Goal: Use online tool/utility: Utilize a website feature to perform a specific function

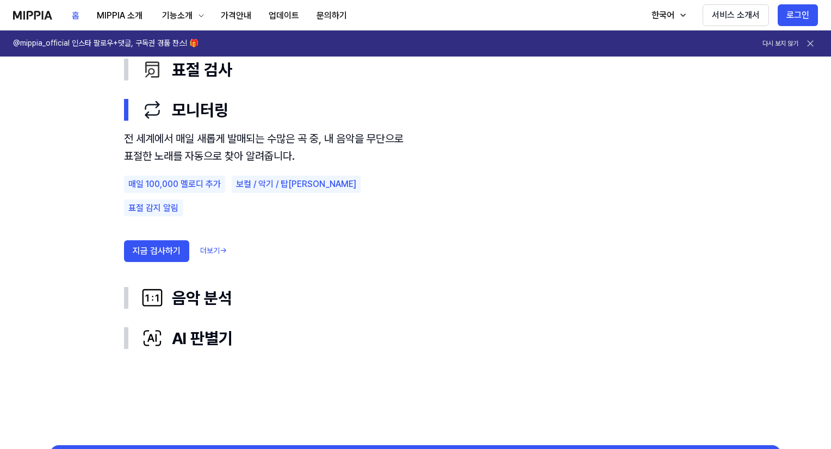
scroll to position [707, 0]
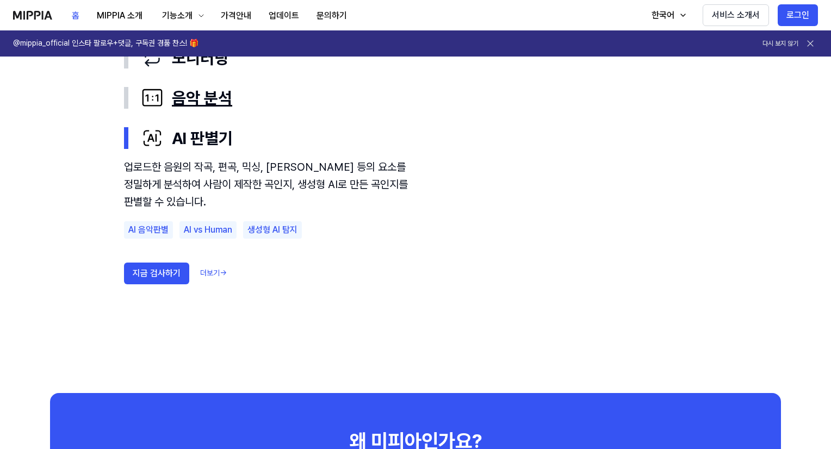
click at [192, 97] on div "음악 분석" at bounding box center [424, 98] width 566 height 23
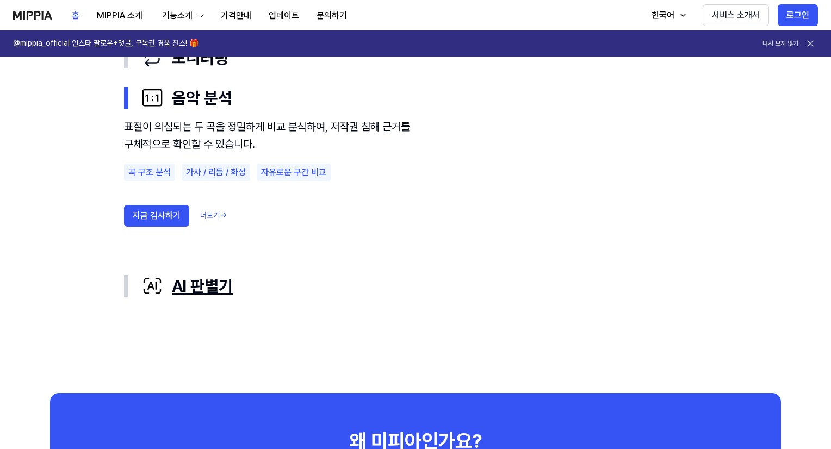
click at [225, 291] on div "AI 판별기" at bounding box center [424, 286] width 566 height 23
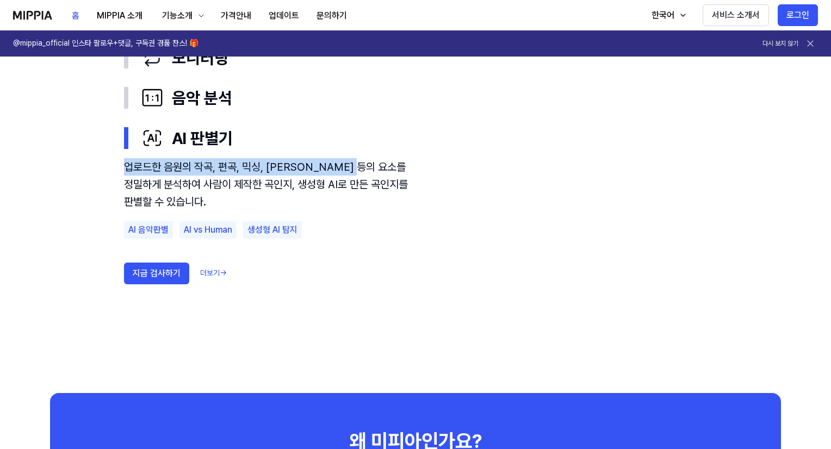
drag, startPoint x: 127, startPoint y: 170, endPoint x: 376, endPoint y: 181, distance: 249.4
click at [378, 177] on div "업로드한 음원의 작곡, 편곡, 믹싱, 마스터링 등의 요소를 정밀하게 분석하여 사람이 제작한 곡인지, 생성형 AI로 만든 곡인지를 판별할 수 있…" at bounding box center [271, 184] width 294 height 52
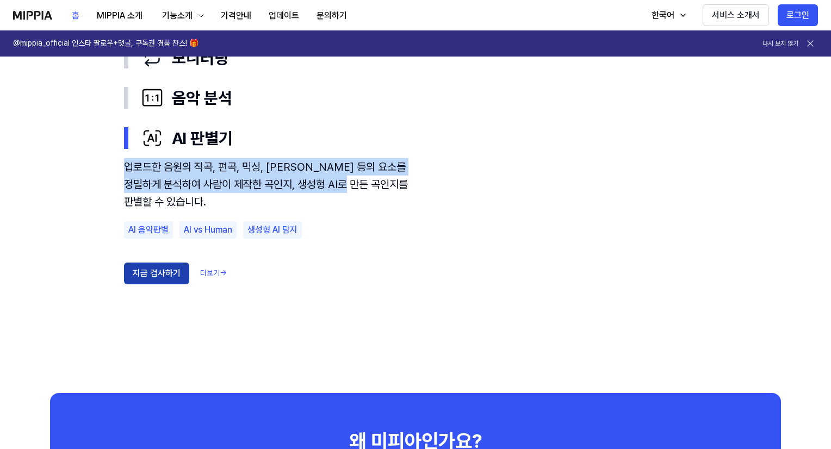
click at [137, 279] on button "지금 검사하기" at bounding box center [156, 274] width 65 height 22
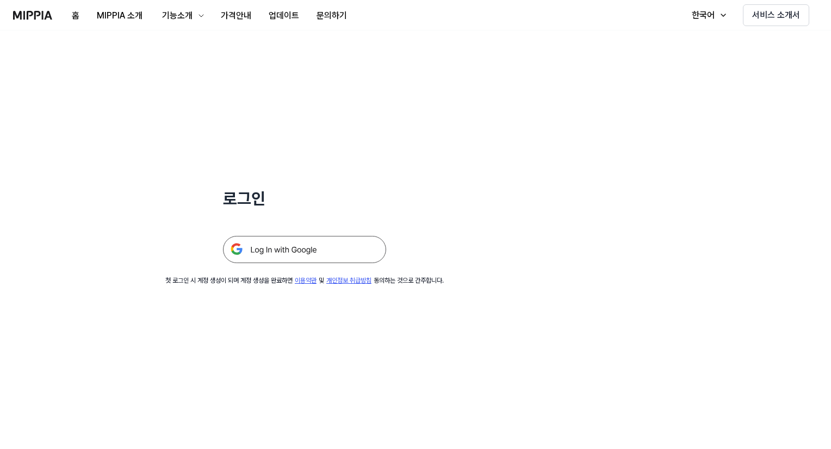
click at [326, 254] on img at bounding box center [304, 249] width 163 height 27
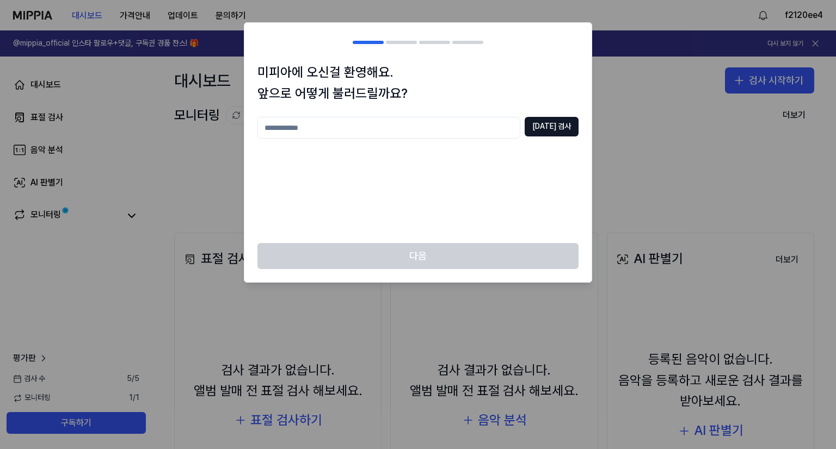
click at [459, 127] on input "text" at bounding box center [388, 128] width 263 height 22
type input "*"
type input "****"
click at [662, 57] on div at bounding box center [418, 224] width 836 height 449
click at [642, 72] on div at bounding box center [418, 224] width 836 height 449
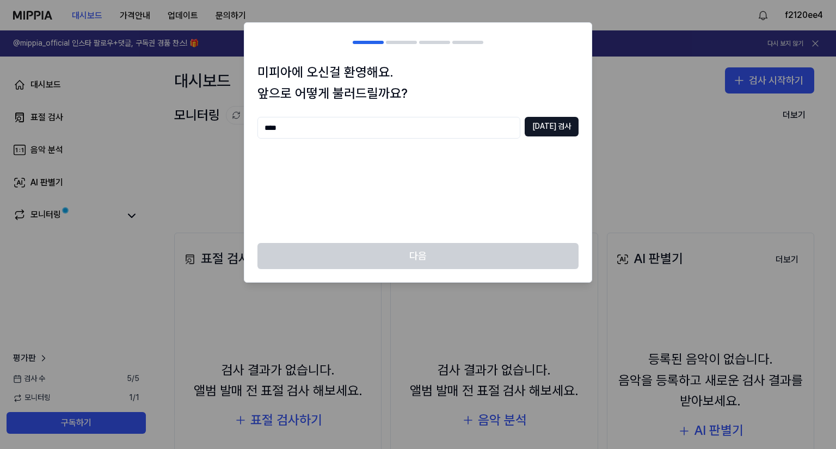
click at [642, 72] on div at bounding box center [418, 224] width 836 height 449
click at [554, 123] on button "중복 검사" at bounding box center [551, 127] width 54 height 20
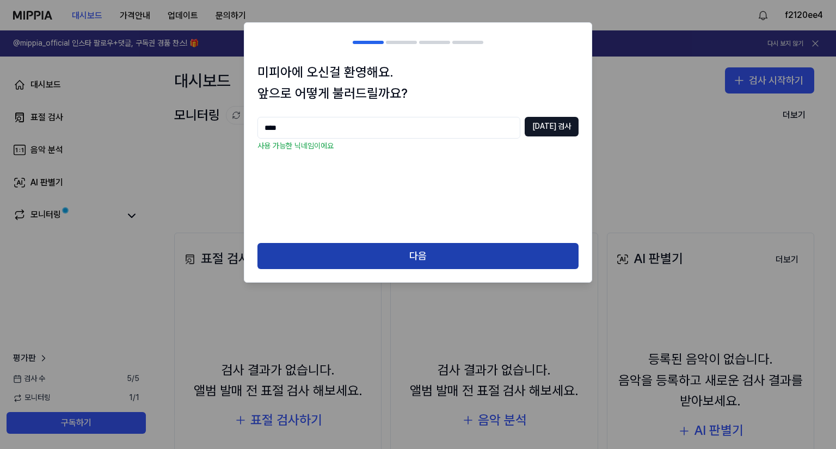
click at [441, 250] on button "다음" at bounding box center [417, 256] width 321 height 26
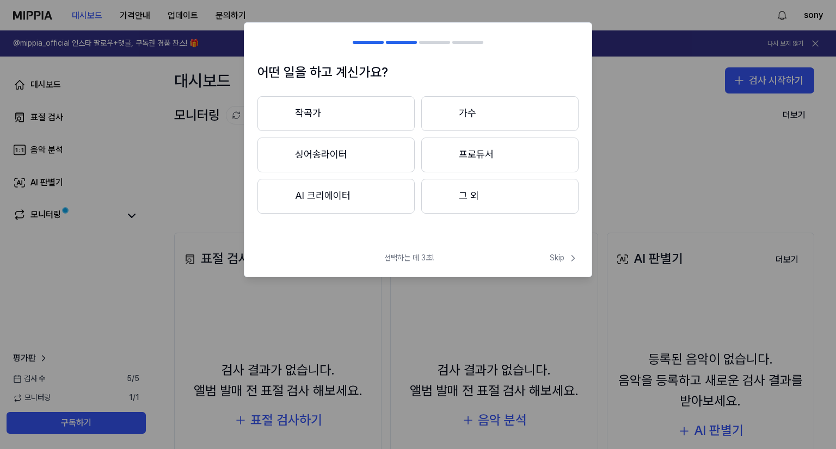
click at [484, 211] on button "그 외" at bounding box center [499, 196] width 157 height 35
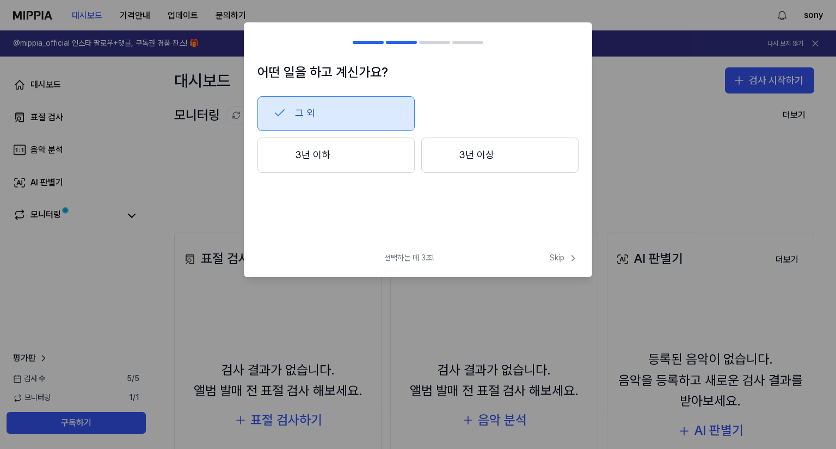
click at [377, 164] on button "3년 이하" at bounding box center [335, 156] width 157 height 36
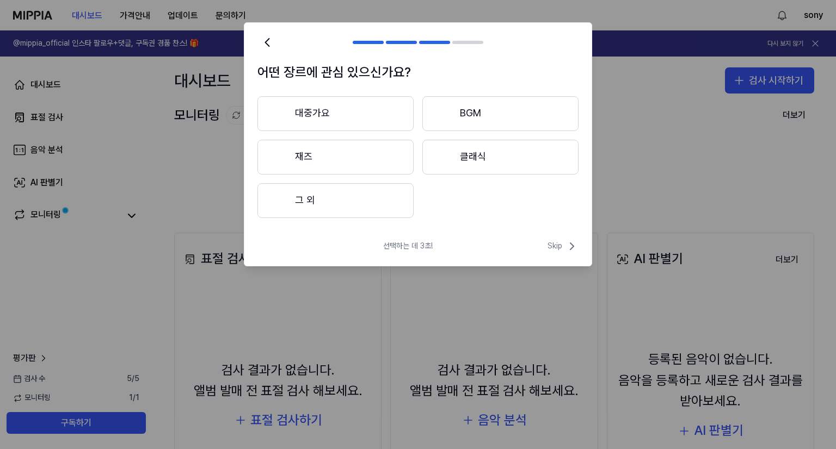
click at [355, 206] on button "그 외" at bounding box center [335, 200] width 156 height 35
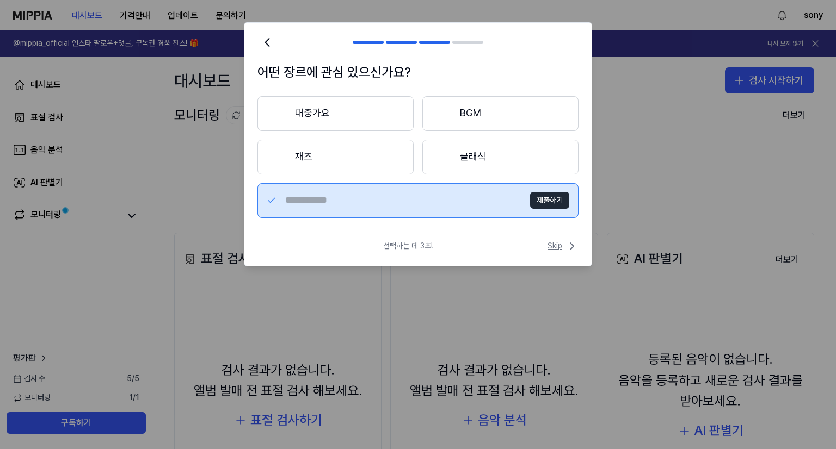
click at [564, 241] on span "Skip" at bounding box center [562, 246] width 31 height 13
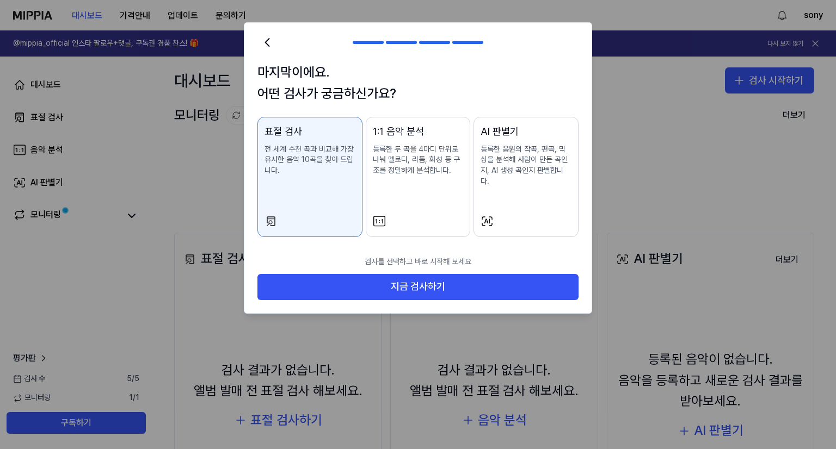
click at [512, 170] on p "등록한 음원의 작곡, 편곡, 믹싱을 분석해 사람이 만든 곡인지, AI 생성 곡인지 판별합니다." at bounding box center [525, 165] width 91 height 42
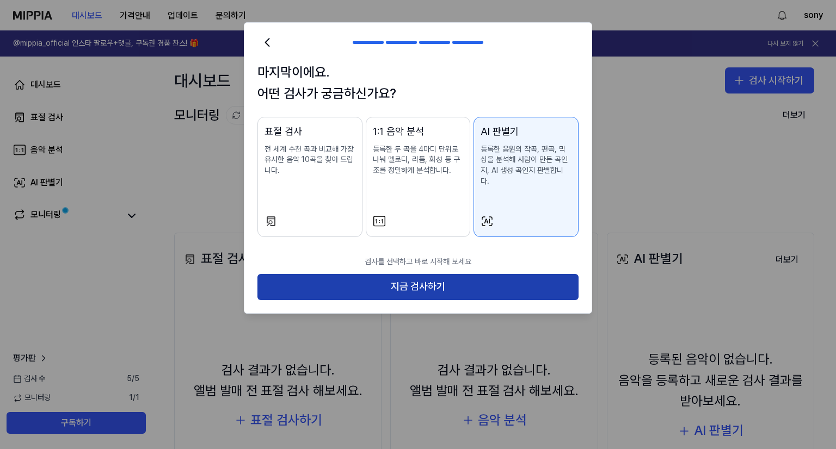
click at [440, 287] on button "지금 검사하기" at bounding box center [417, 287] width 321 height 26
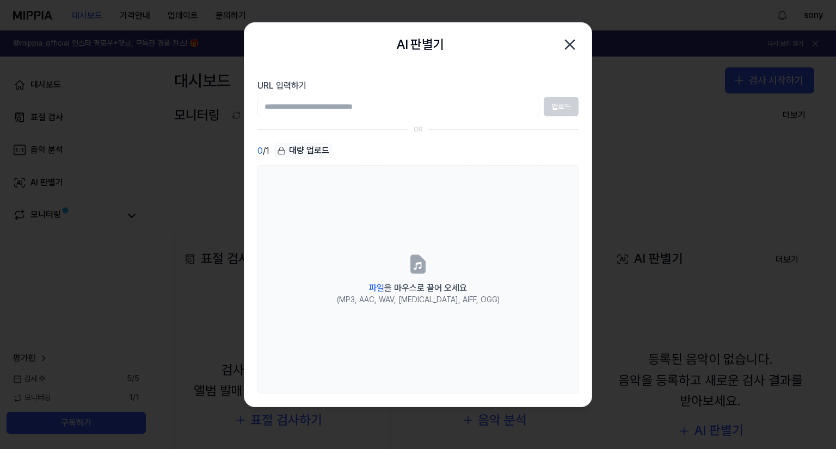
click at [409, 108] on input "URL 입력하기" at bounding box center [398, 107] width 282 height 20
click at [496, 134] on section "URL 입력하기 업로드 OR 0 / 1 대량 업로드 파일 을 마우스로 끌어 오세요 (MP3, AAC, WAV, FLAC, AIFF, OGG)" at bounding box center [417, 236] width 347 height 341
click at [381, 107] on input "URL 입력하기" at bounding box center [398, 107] width 282 height 20
paste input "**********"
type input "**********"
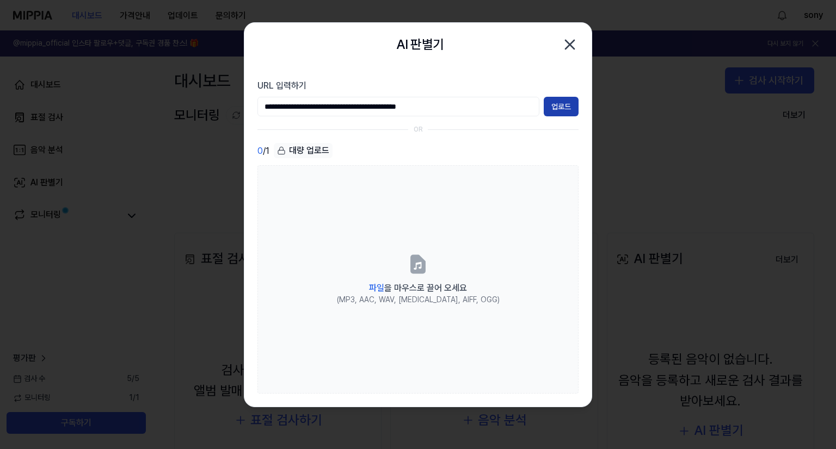
click at [559, 102] on button "업로드" at bounding box center [560, 107] width 35 height 20
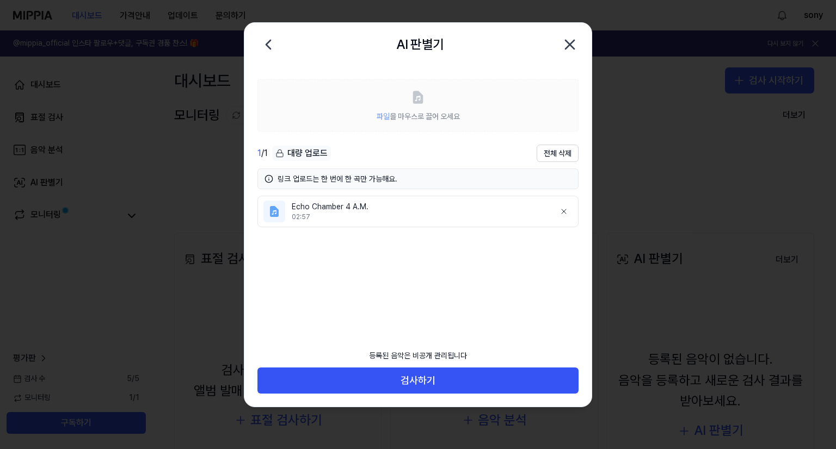
click at [385, 218] on div "02:57" at bounding box center [419, 217] width 255 height 9
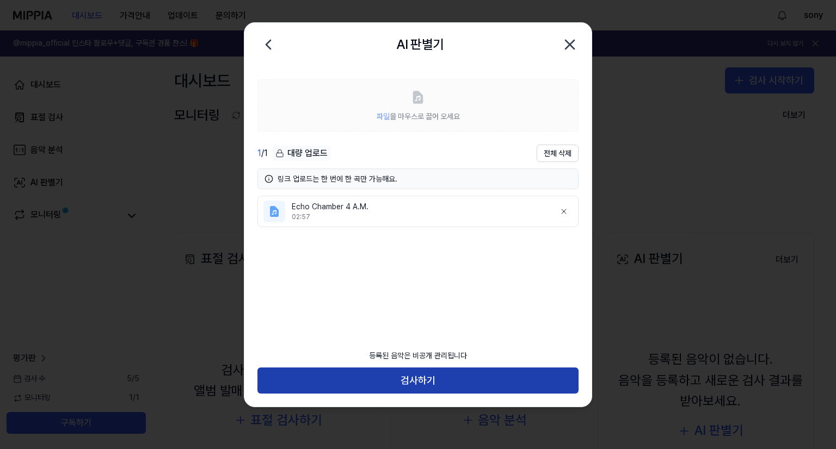
click at [427, 384] on button "검사하기" at bounding box center [417, 381] width 321 height 26
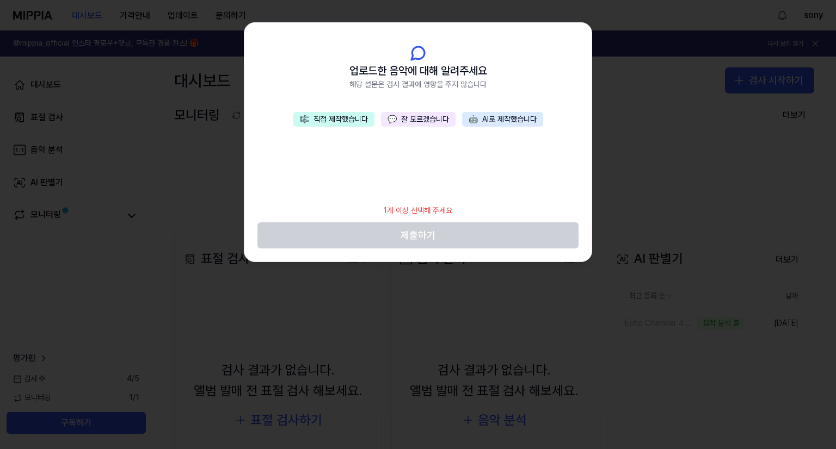
click at [442, 118] on button "💬 잘 모르겠습니다" at bounding box center [418, 119] width 75 height 15
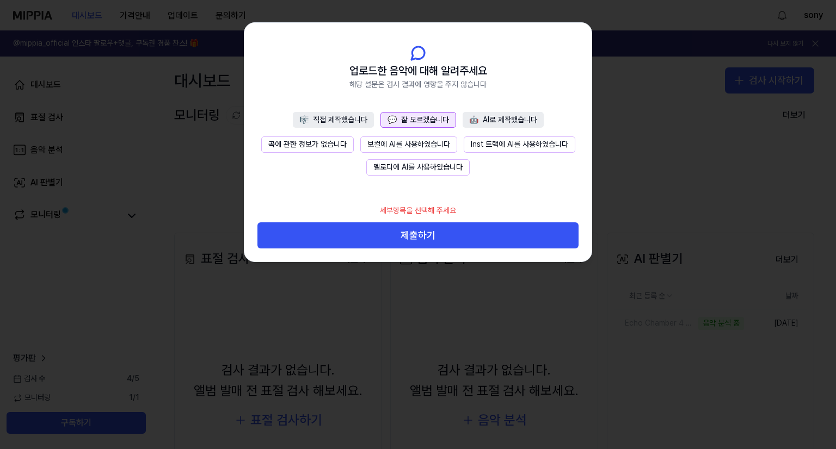
click at [337, 119] on button "🎼 직접 제작했습니다" at bounding box center [333, 120] width 81 height 16
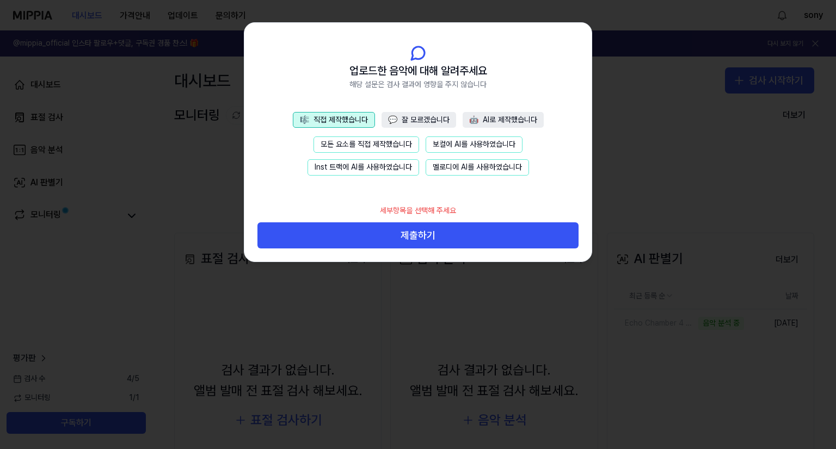
click at [398, 116] on button "💬 잘 모르겠습니다" at bounding box center [418, 120] width 75 height 16
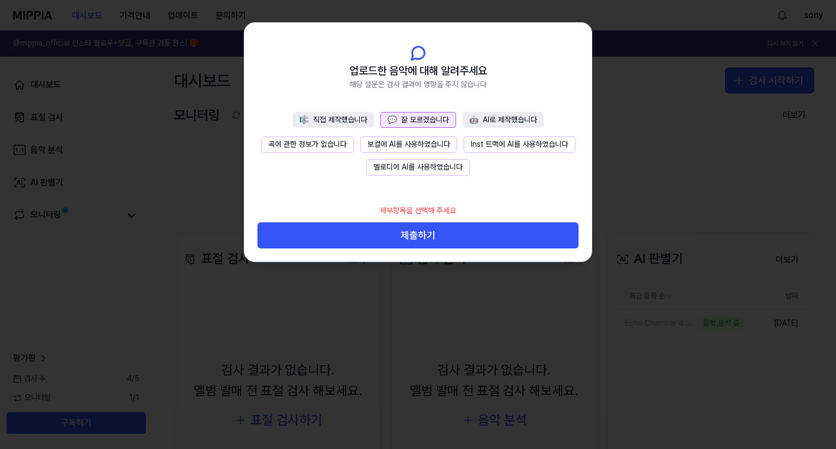
click at [330, 118] on button "🎼 직접 제작했습니다" at bounding box center [333, 120] width 81 height 16
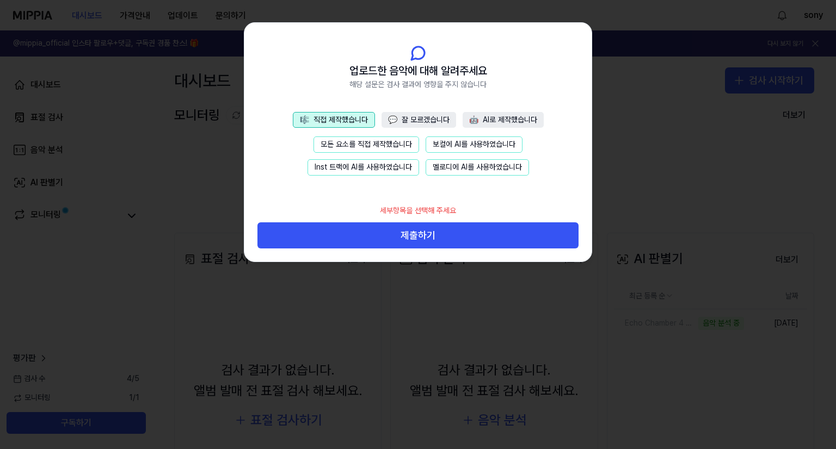
click at [400, 116] on button "💬 잘 모르겠습니다" at bounding box center [418, 120] width 75 height 16
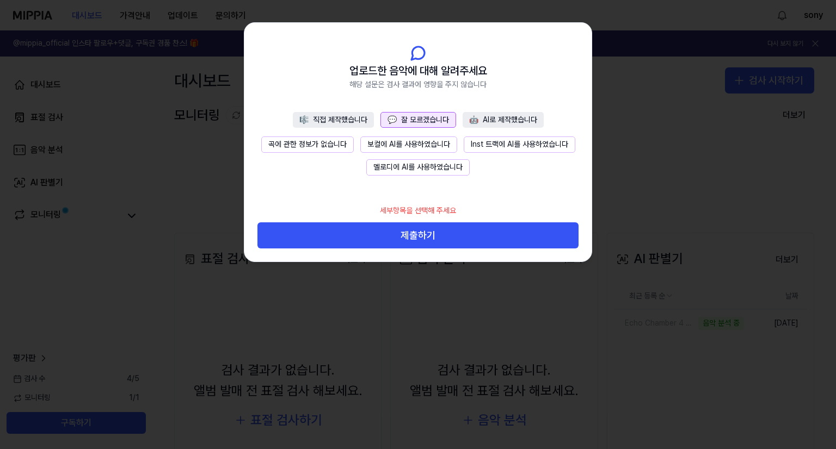
click at [489, 116] on button "🤖 AI로 제작했습니다" at bounding box center [502, 120] width 81 height 16
click at [348, 116] on button "🎼 직접 제작했습니다" at bounding box center [333, 120] width 81 height 16
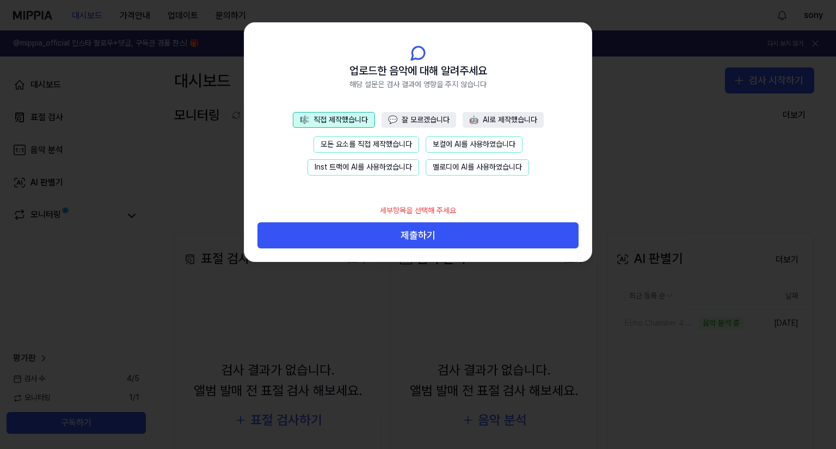
click at [335, 141] on button "모든 요소를 직접 제작했습니다" at bounding box center [366, 145] width 106 height 16
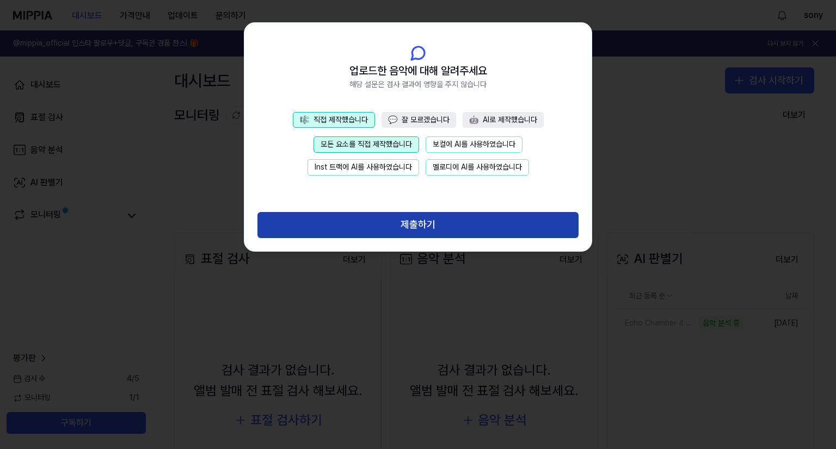
click at [395, 226] on button "제출하기" at bounding box center [417, 225] width 321 height 26
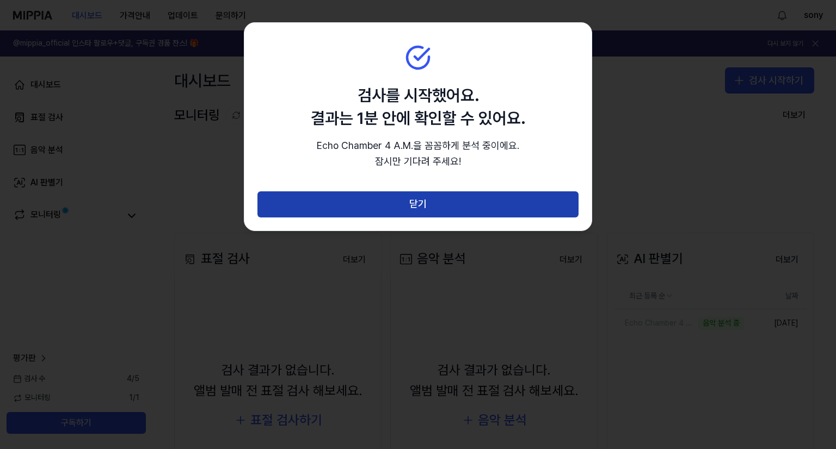
click at [549, 208] on button "닫기" at bounding box center [417, 205] width 321 height 26
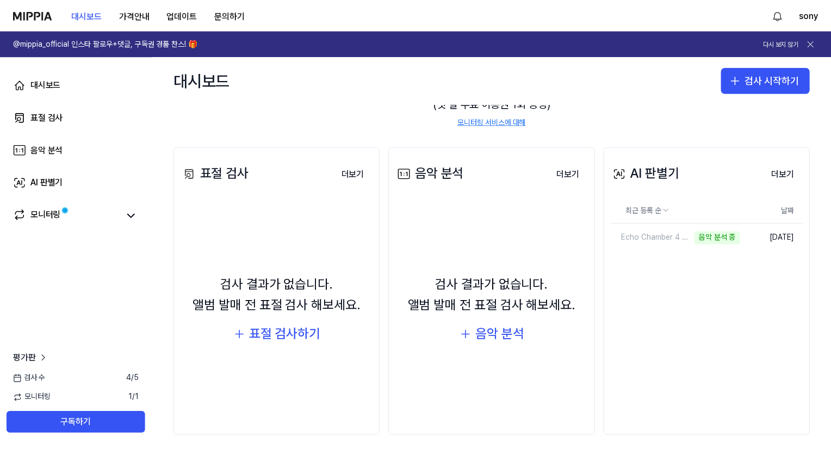
scroll to position [94, 0]
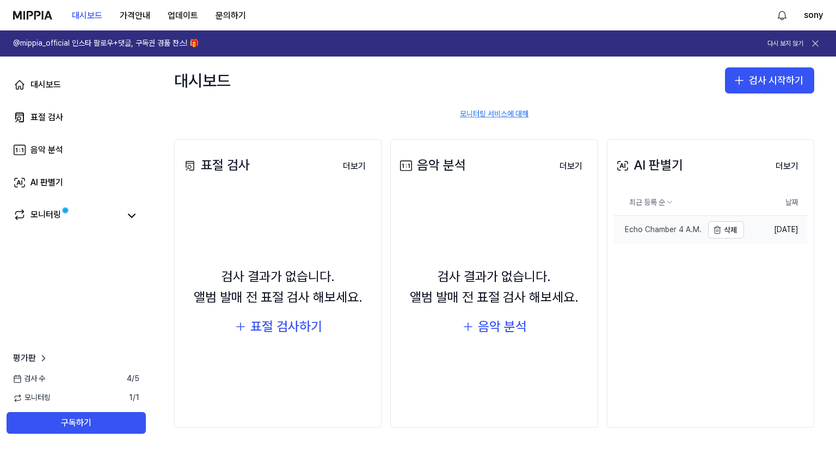
click at [660, 227] on div "Echo Chamber 4 A.M." at bounding box center [658, 230] width 88 height 11
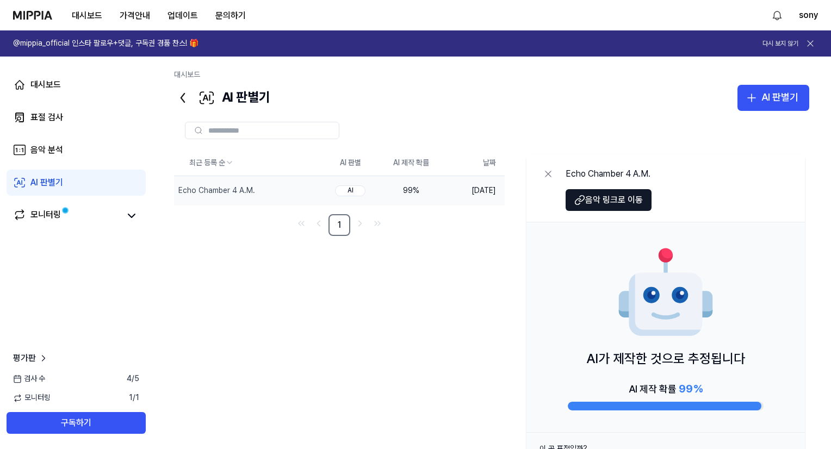
click at [346, 188] on div "AI" at bounding box center [350, 191] width 30 height 11
click at [418, 195] on div "99 %" at bounding box center [412, 191] width 44 height 11
click at [144, 218] on div "모니터링" at bounding box center [76, 215] width 139 height 26
click at [103, 214] on link "모니터링" at bounding box center [66, 215] width 107 height 15
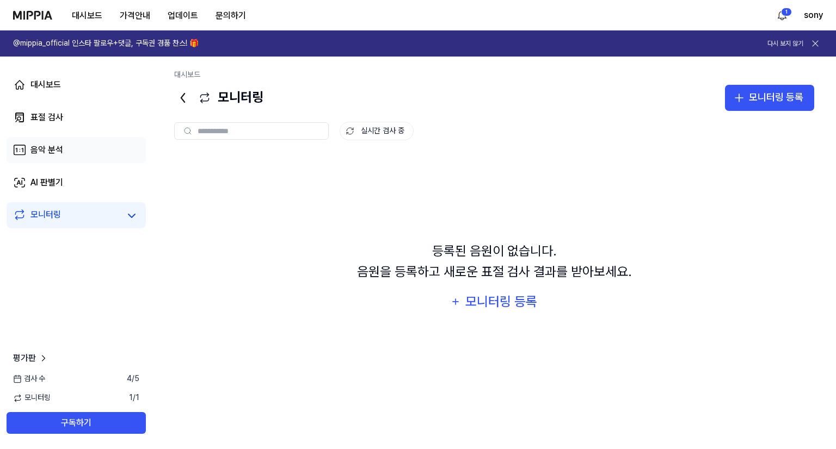
click at [61, 149] on div "음악 분석" at bounding box center [46, 150] width 33 height 13
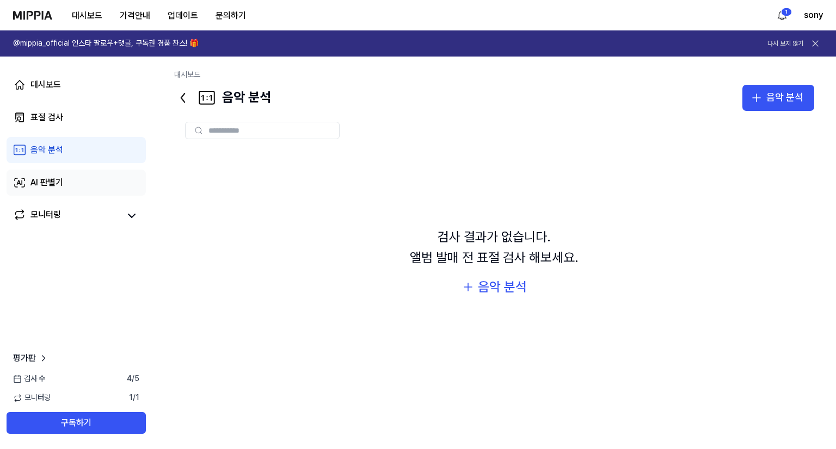
click at [30, 184] on link "AI 판별기" at bounding box center [76, 183] width 139 height 26
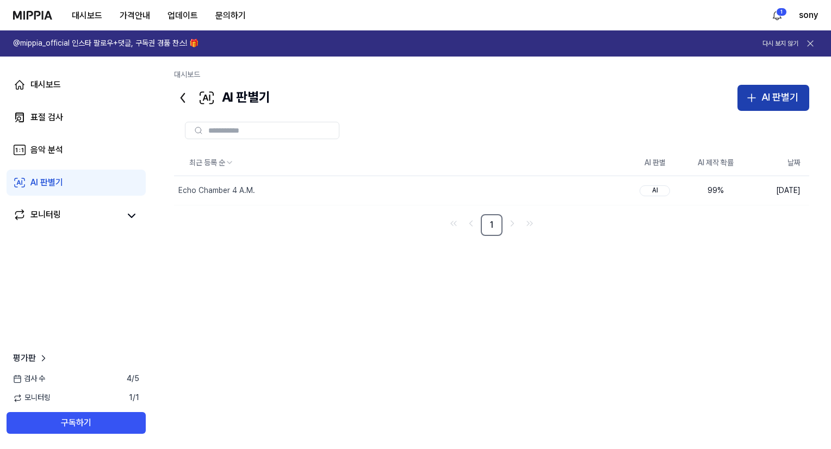
click at [740, 94] on button "AI 판별기" at bounding box center [774, 98] width 72 height 26
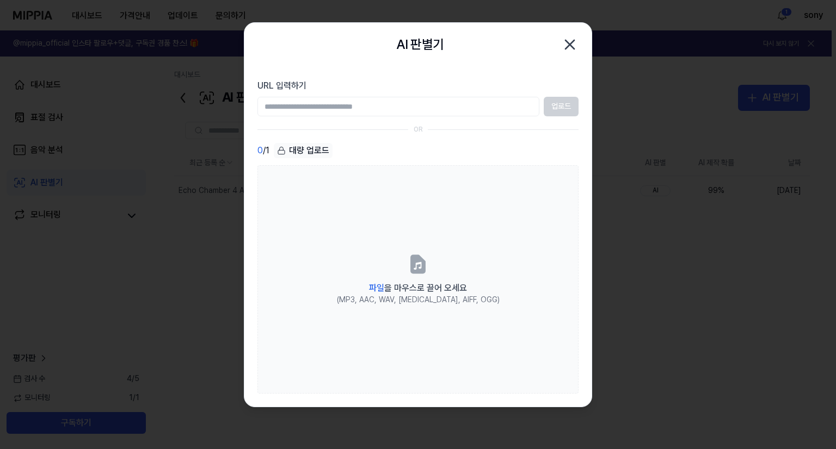
click at [379, 113] on input "URL 입력하기" at bounding box center [398, 107] width 282 height 20
click at [388, 107] on input "URL 입력하기" at bounding box center [398, 107] width 282 height 20
paste input "**********"
type input "**********"
click at [573, 103] on button "업로드" at bounding box center [560, 107] width 35 height 20
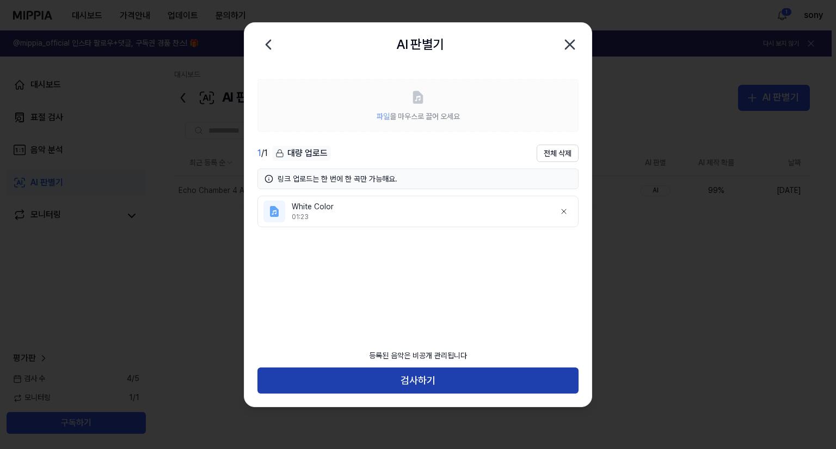
click at [391, 386] on button "검사하기" at bounding box center [417, 381] width 321 height 26
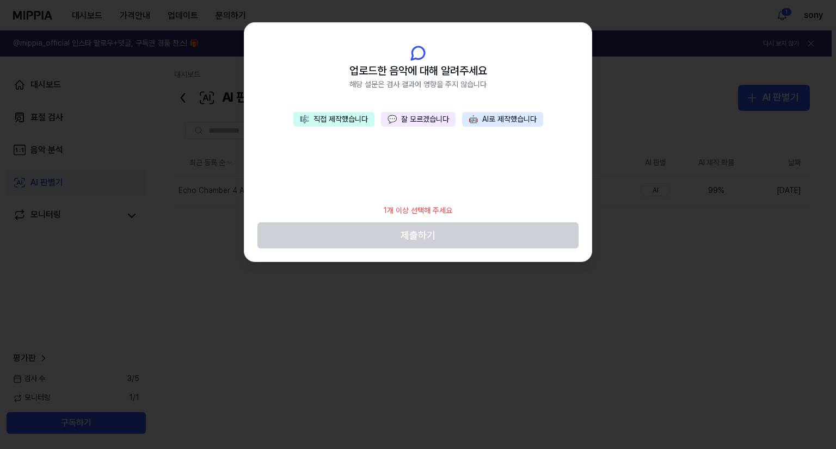
click at [318, 118] on button "🎼 직접 제작했습니다" at bounding box center [333, 119] width 81 height 15
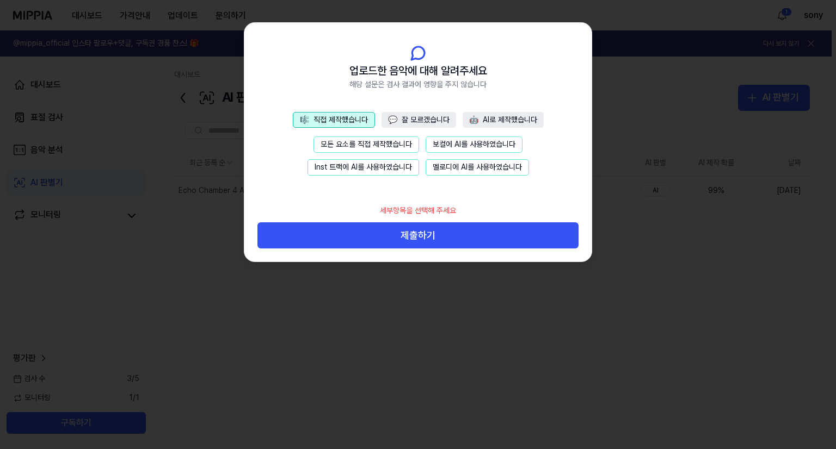
drag, startPoint x: 346, startPoint y: 63, endPoint x: 486, endPoint y: 79, distance: 140.7
click at [498, 71] on header "업로드한 음악에 대해 알려주세요 해당 설문은 검사 결과에 영향을 주지 않습니다" at bounding box center [417, 67] width 347 height 89
click at [484, 121] on button "🤖 AI로 제작했습니다" at bounding box center [502, 120] width 81 height 16
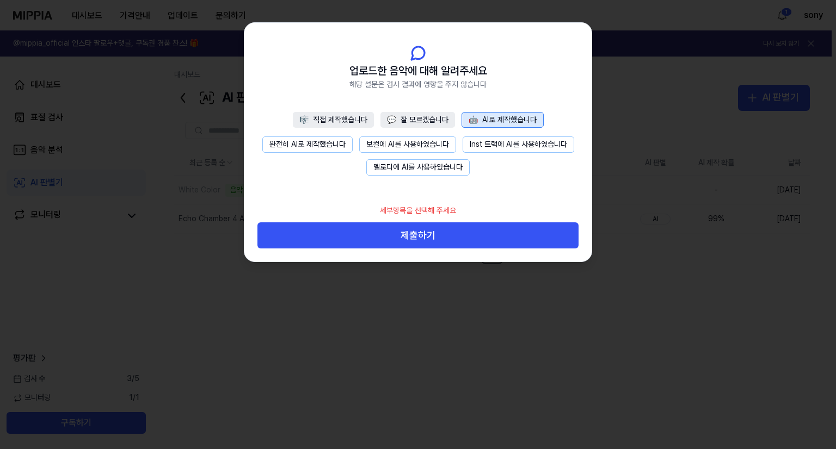
click at [346, 124] on button "🎼 직접 제작했습니다" at bounding box center [333, 120] width 81 height 16
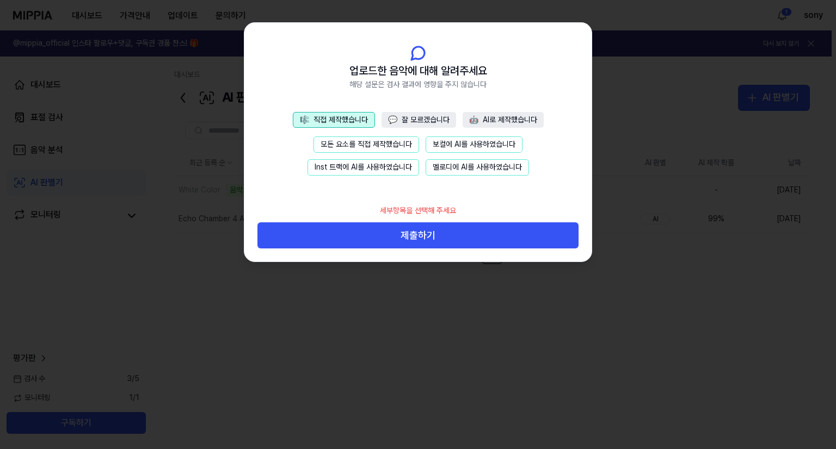
click at [381, 138] on button "모든 요소를 직접 제작했습니다" at bounding box center [366, 145] width 106 height 16
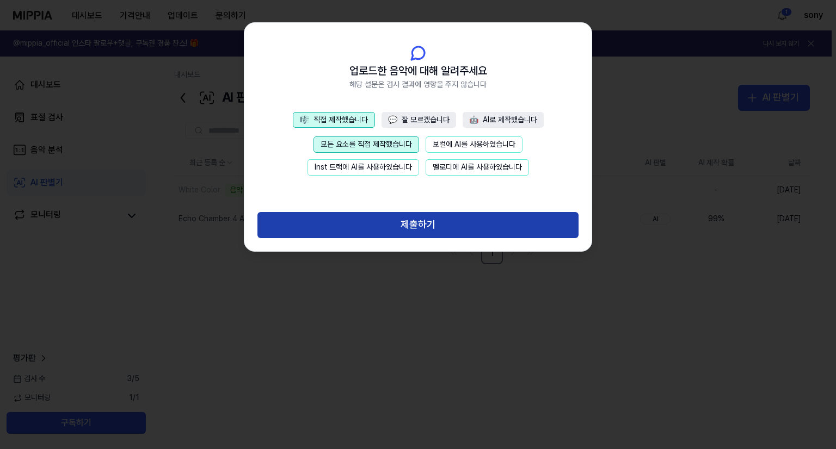
click at [464, 218] on button "제출하기" at bounding box center [417, 225] width 321 height 26
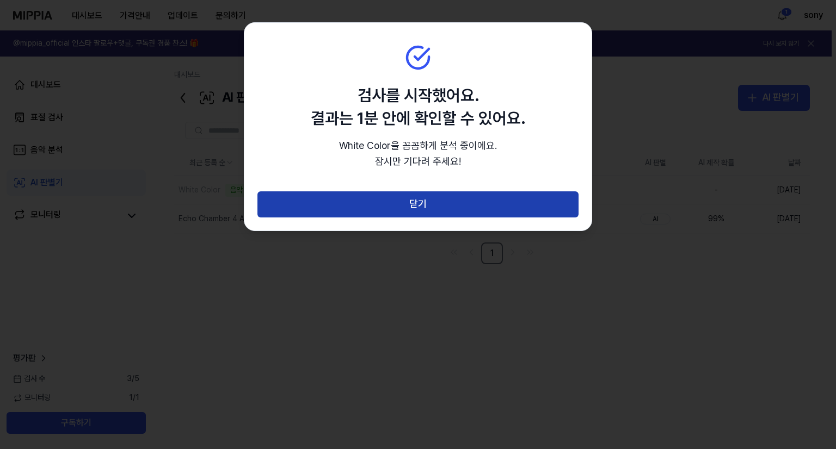
click at [451, 194] on button "닫기" at bounding box center [417, 205] width 321 height 26
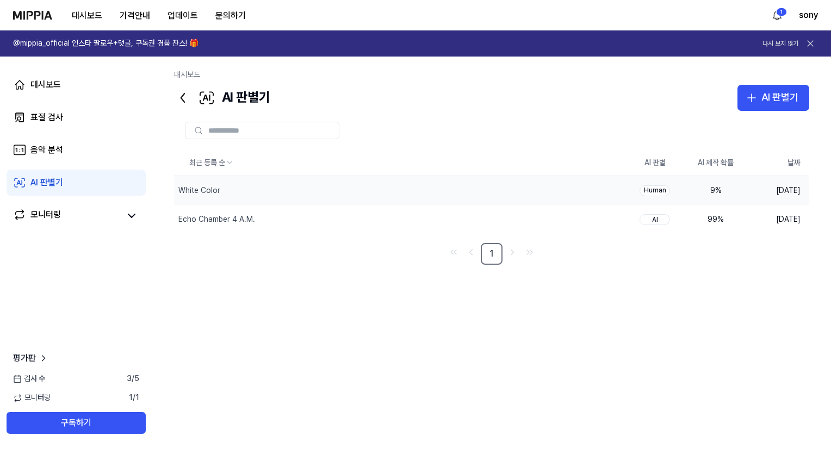
drag, startPoint x: 703, startPoint y: 190, endPoint x: 722, endPoint y: 196, distance: 20.1
click at [722, 196] on td "9 %" at bounding box center [715, 190] width 61 height 29
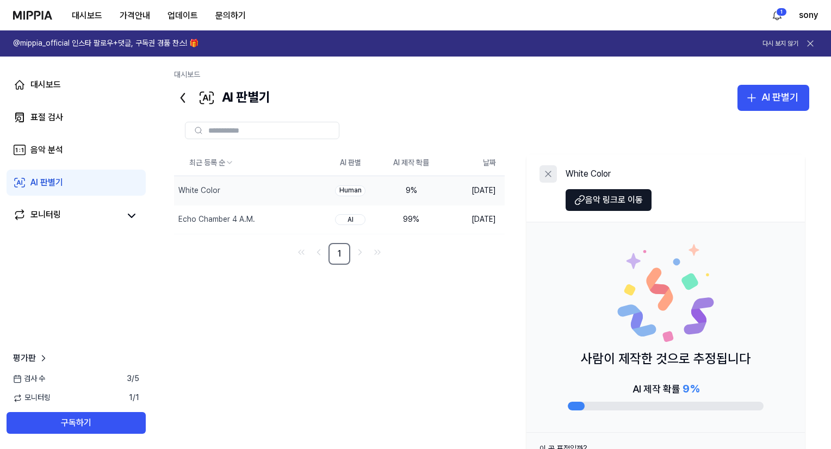
click at [549, 178] on icon at bounding box center [548, 174] width 11 height 11
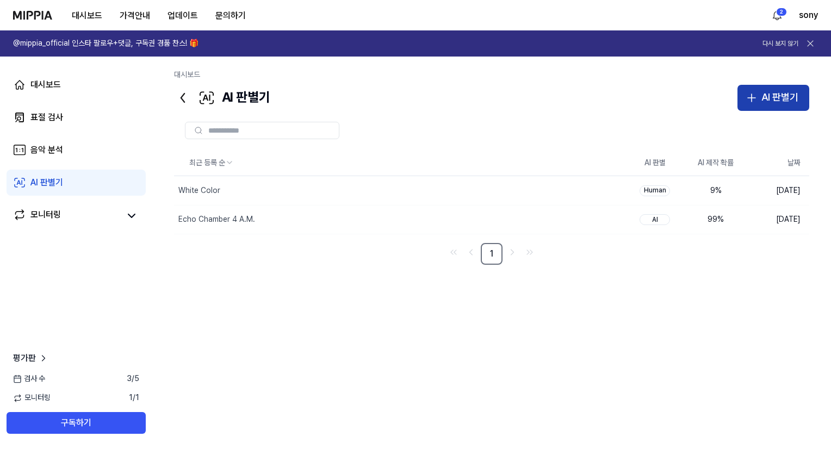
click at [788, 85] on button "AI 판별기" at bounding box center [774, 98] width 72 height 26
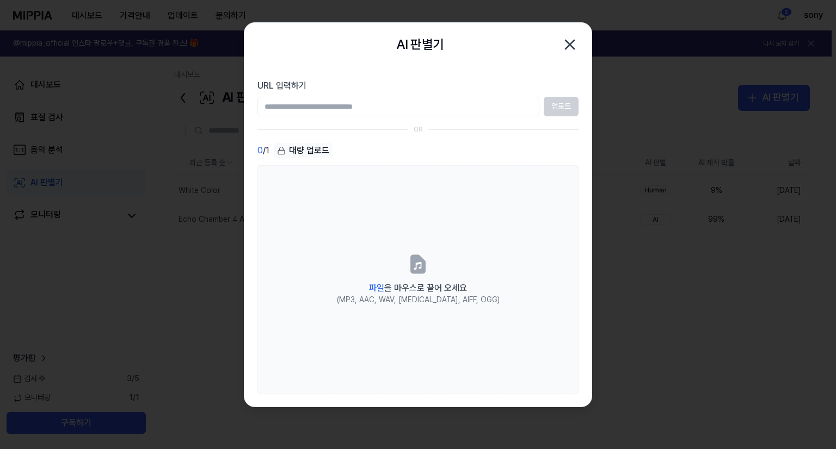
click at [448, 97] on input "URL 입력하기" at bounding box center [398, 107] width 282 height 20
paste input "**********"
type input "**********"
click at [555, 113] on button "업로드" at bounding box center [560, 107] width 35 height 20
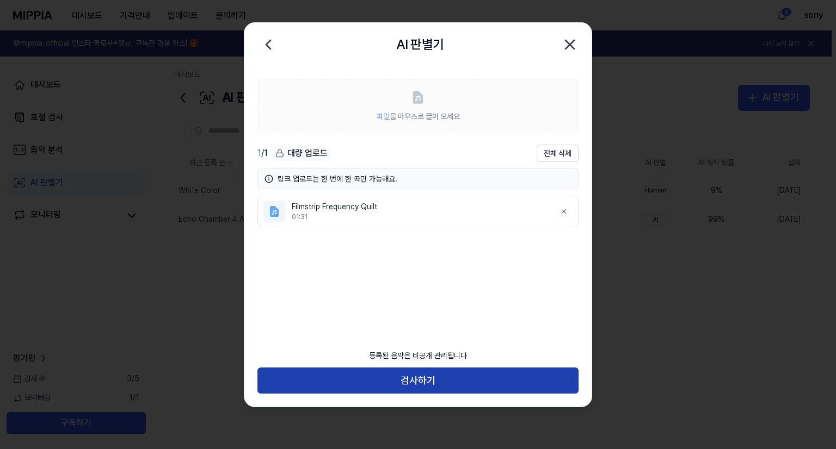
click at [433, 370] on button "검사하기" at bounding box center [417, 381] width 321 height 26
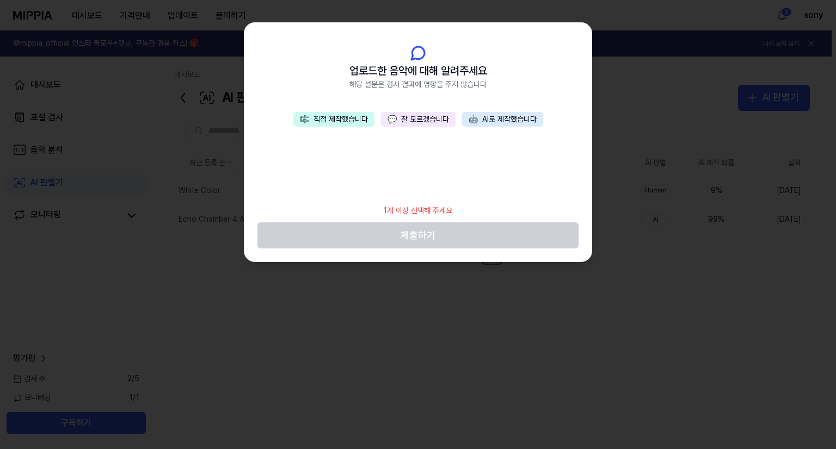
click at [342, 119] on button "🎼 직접 제작했습니다" at bounding box center [333, 119] width 81 height 15
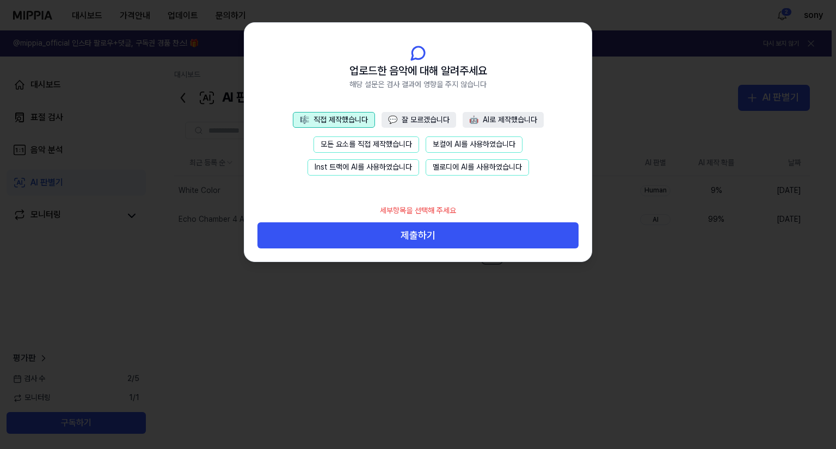
click at [342, 140] on button "모든 요소를 직접 제작했습니다" at bounding box center [366, 145] width 106 height 16
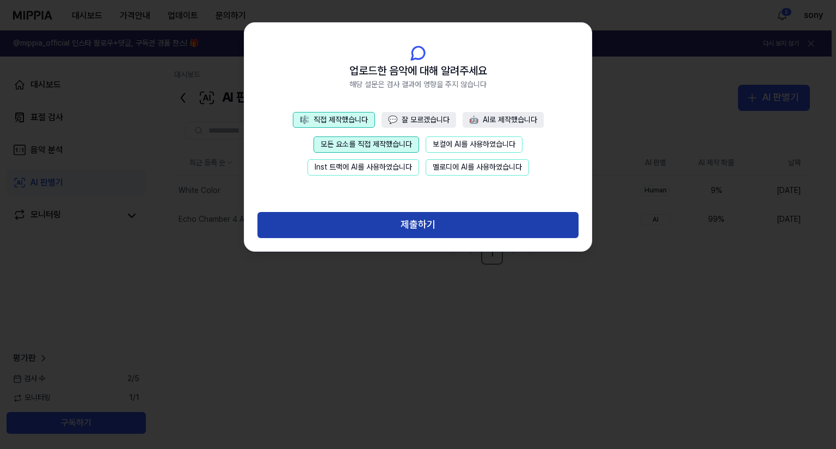
click at [436, 214] on button "제출하기" at bounding box center [417, 225] width 321 height 26
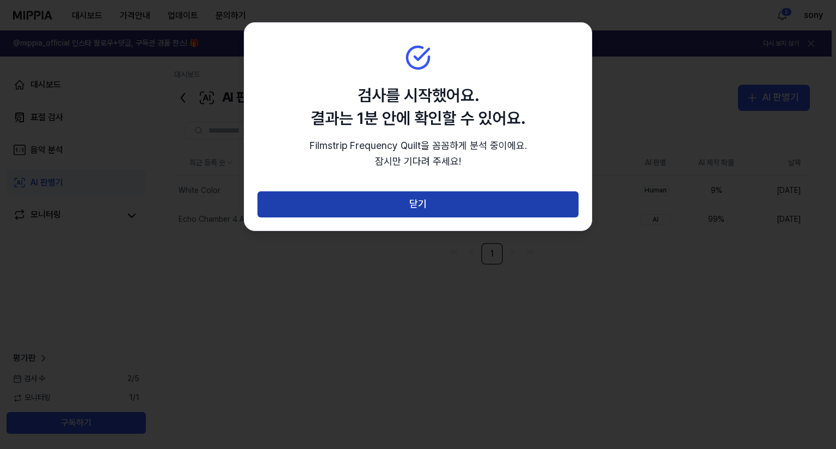
click at [438, 212] on button "닫기" at bounding box center [417, 205] width 321 height 26
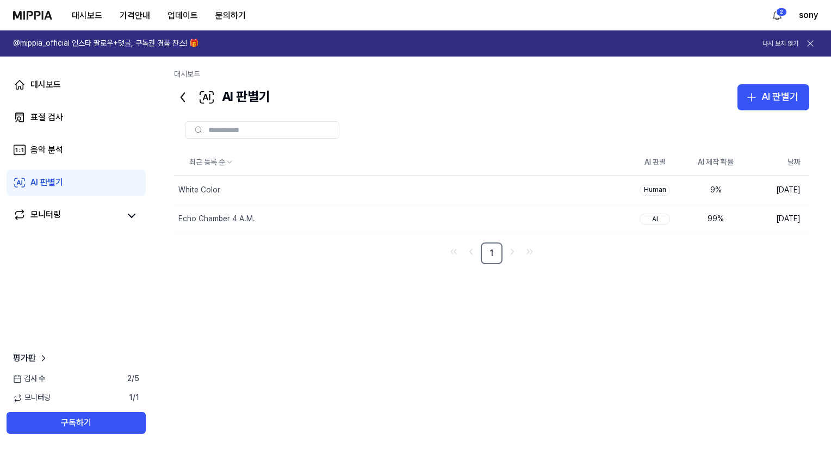
scroll to position [0, 0]
click at [139, 373] on div "평가판 검사 수 2 / 5 모니터링 1 / 1 구독하기" at bounding box center [76, 393] width 152 height 82
drag, startPoint x: 135, startPoint y: 375, endPoint x: 70, endPoint y: 368, distance: 65.7
click at [113, 379] on div "검사 수 2 / 5" at bounding box center [76, 379] width 152 height 11
click at [45, 357] on icon at bounding box center [43, 358] width 11 height 11
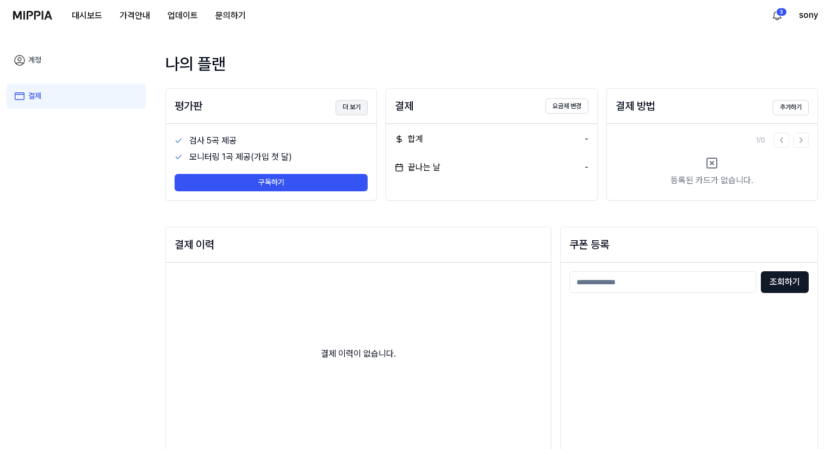
click at [363, 112] on button "더 보기" at bounding box center [352, 107] width 32 height 15
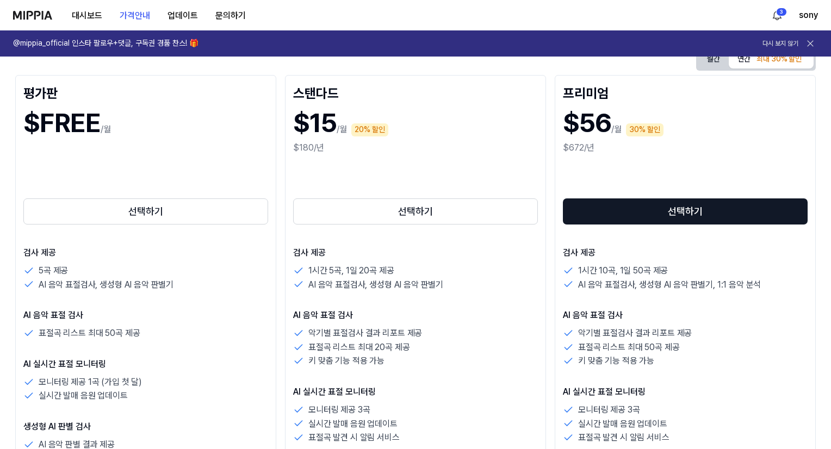
scroll to position [163, 0]
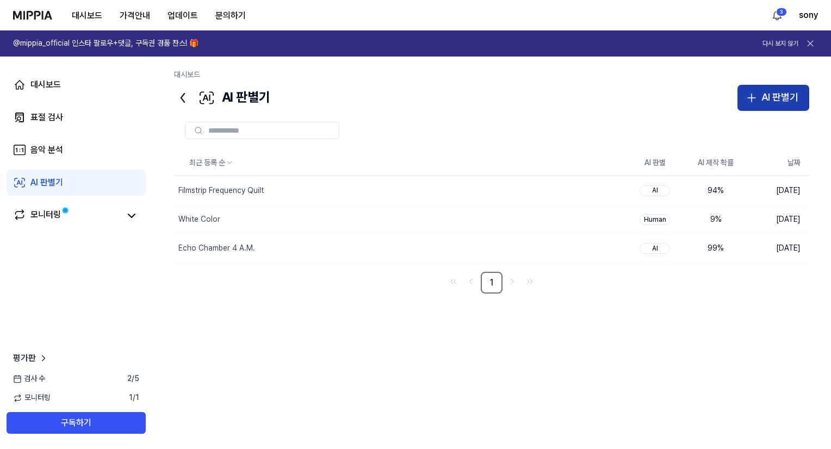
click at [778, 107] on button "AI 판별기" at bounding box center [774, 98] width 72 height 26
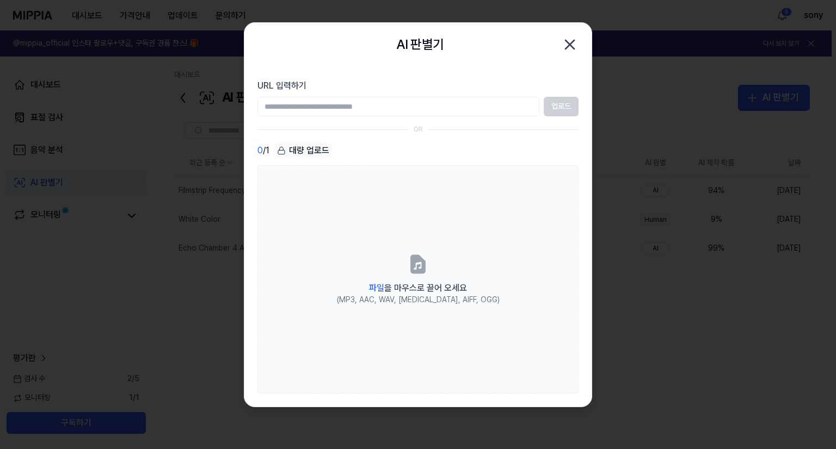
click at [573, 48] on icon "button" at bounding box center [569, 44] width 9 height 9
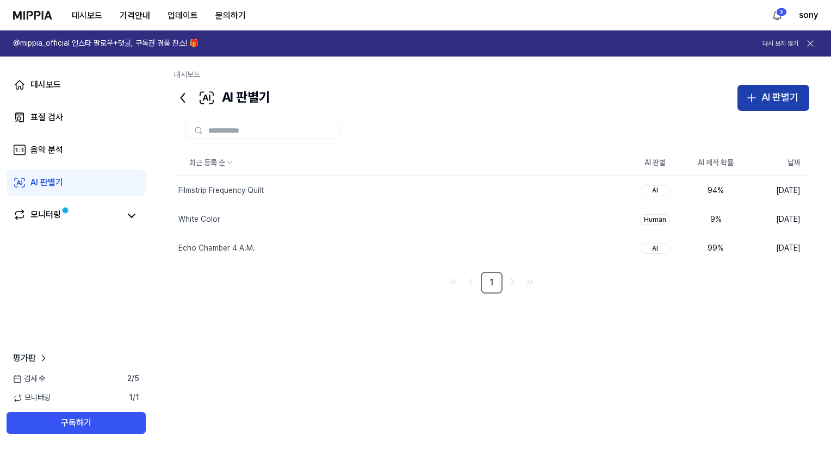
click at [760, 94] on button "AI 판별기" at bounding box center [774, 98] width 72 height 26
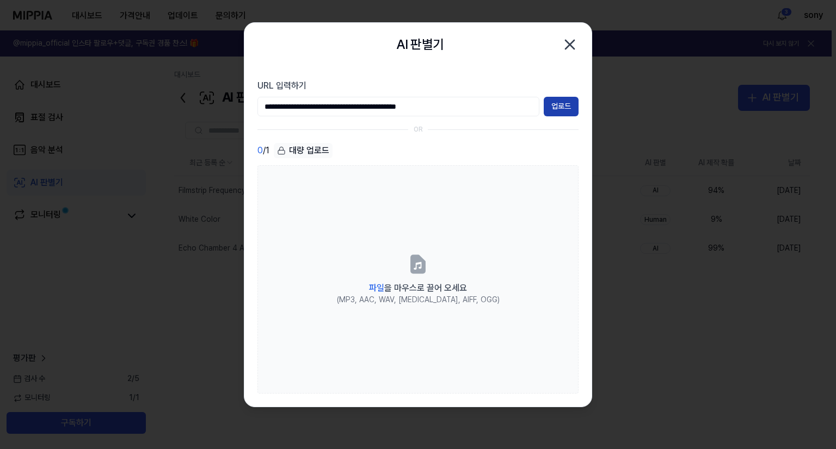
type input "**********"
click at [552, 107] on button "업로드" at bounding box center [560, 107] width 35 height 20
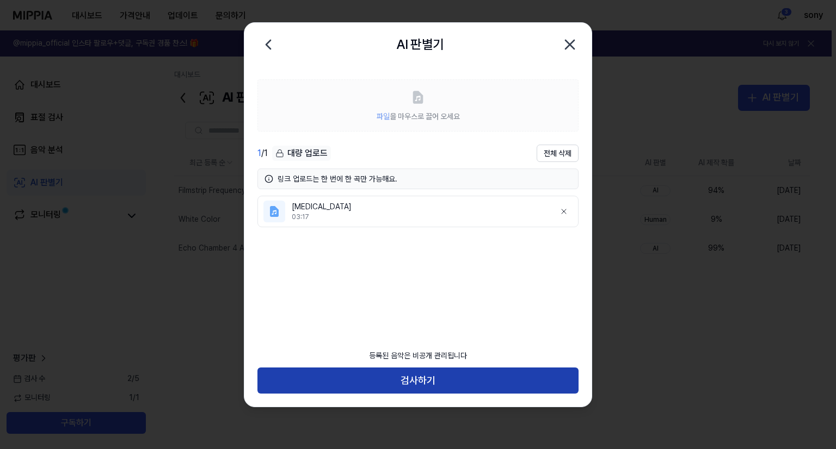
click at [503, 387] on button "검사하기" at bounding box center [417, 381] width 321 height 26
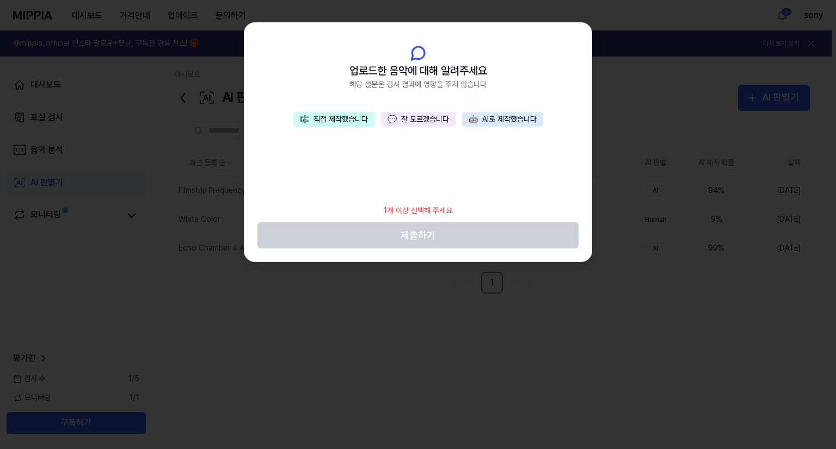
click at [330, 132] on div "🎼 직접 제작했습니다 💬 잘 모르겠습니다 🤖 AI로 제작했습니다" at bounding box center [417, 155] width 347 height 87
click at [333, 123] on button "🎼 직접 제작했습니다" at bounding box center [333, 119] width 81 height 15
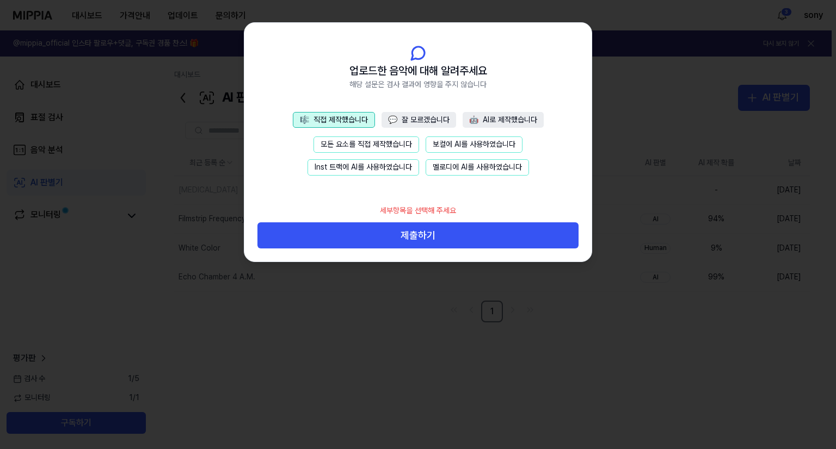
click at [348, 135] on div "🎼 직접 제작했습니다 💬 잘 모르겠습니다 🤖 AI로 제작했습니다 모든 요소를 직접 제작했습니다 보컬에 AI를 사용하였습니다 Inst 트랙에 A…" at bounding box center [417, 155] width 347 height 87
click at [372, 135] on div "🎼 직접 제작했습니다 💬 잘 모르겠습니다 🤖 AI로 제작했습니다 모든 요소를 직접 제작했습니다 보컬에 AI를 사용하였습니다 Inst 트랙에 A…" at bounding box center [417, 155] width 347 height 87
click at [374, 141] on button "모든 요소를 직접 제작했습니다" at bounding box center [366, 145] width 106 height 16
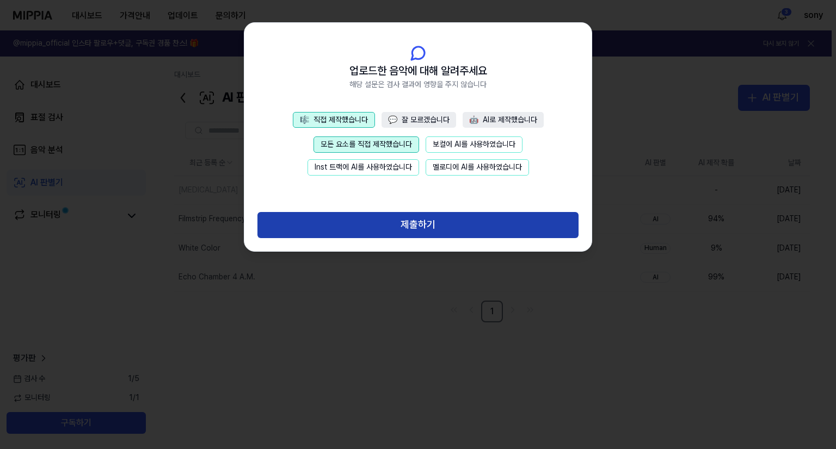
click at [428, 216] on button "제출하기" at bounding box center [417, 225] width 321 height 26
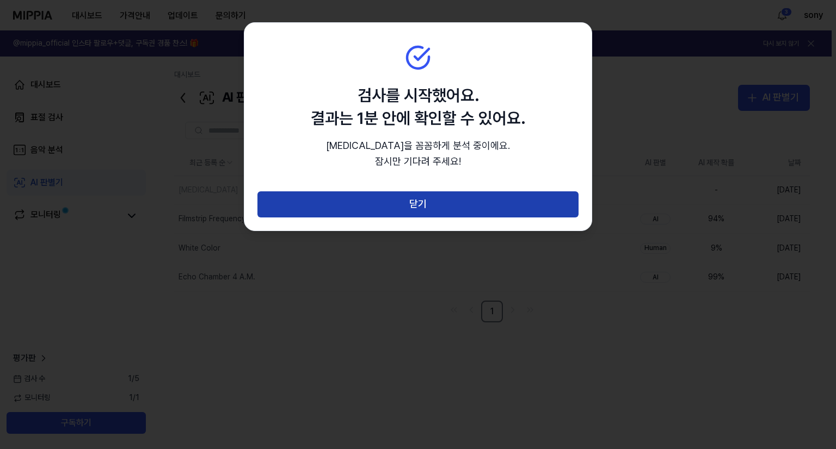
click at [520, 212] on button "닫기" at bounding box center [417, 205] width 321 height 26
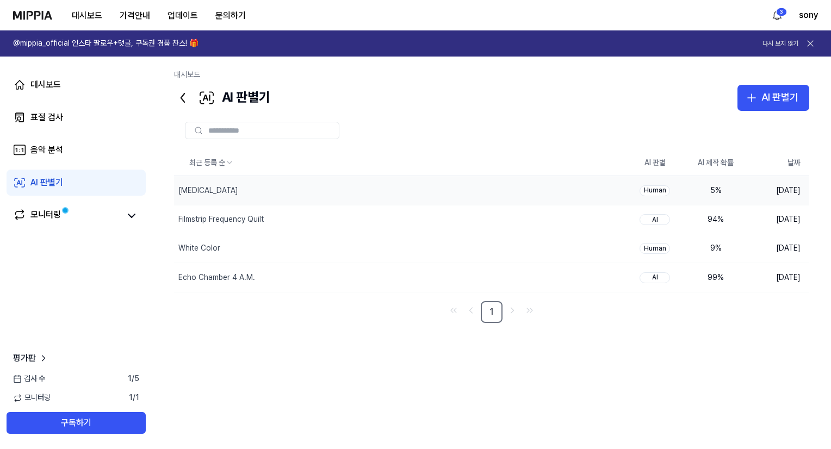
click at [660, 190] on div "Human" at bounding box center [655, 191] width 30 height 11
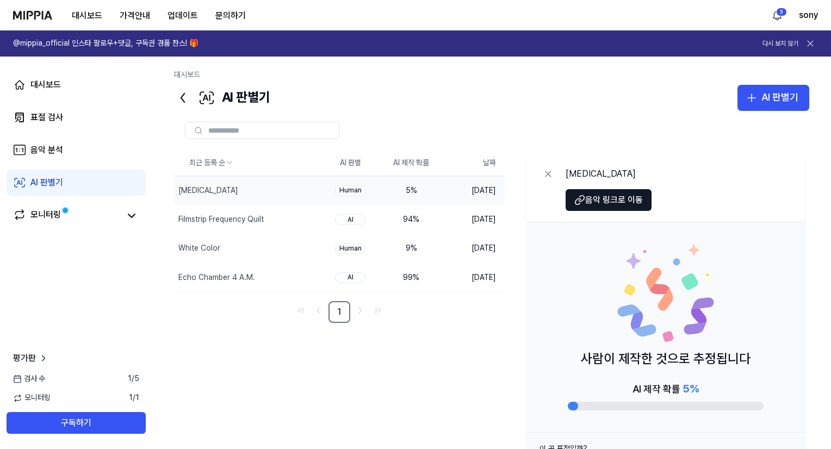
drag, startPoint x: 553, startPoint y: 170, endPoint x: 734, endPoint y: 122, distance: 187.9
click at [691, 139] on div "최근 등록 순 AI 판별 AI 제작 확률 날짜 Tachycardia 삭제 Human 5 % 2025.10.08. Filmstrip Freque…" at bounding box center [491, 301] width 635 height 380
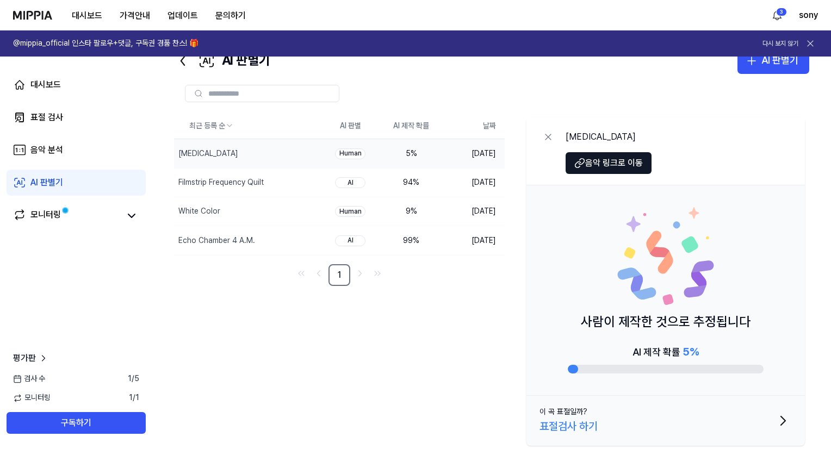
scroll to position [41, 0]
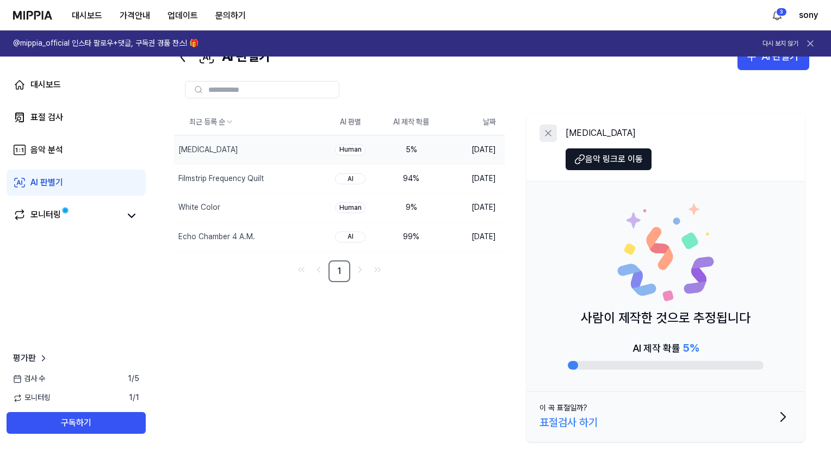
click at [548, 135] on icon at bounding box center [548, 133] width 11 height 11
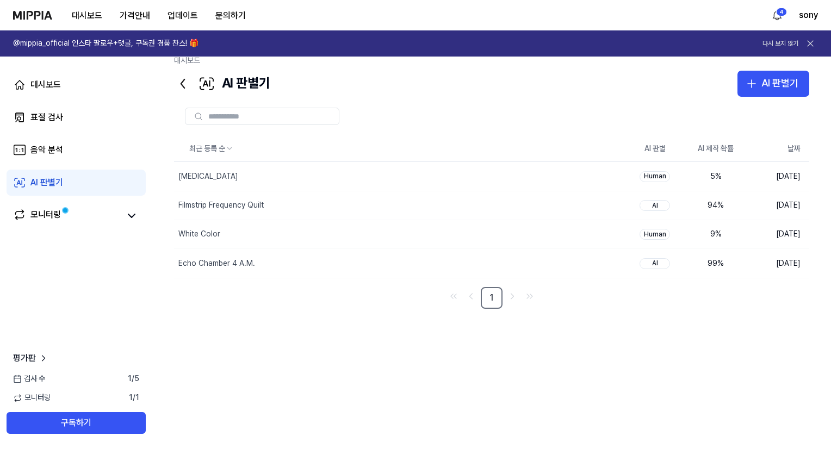
scroll to position [14, 0]
click at [542, 259] on div "Echo Chamber 4 A.M." at bounding box center [379, 263] width 410 height 28
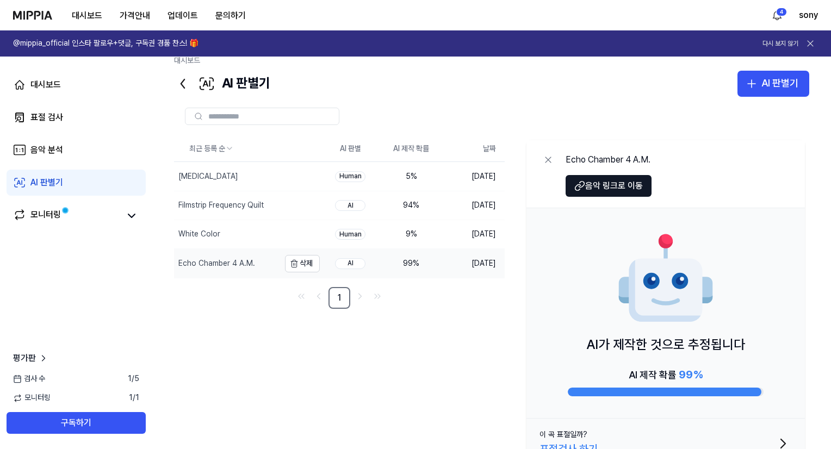
scroll to position [41, 0]
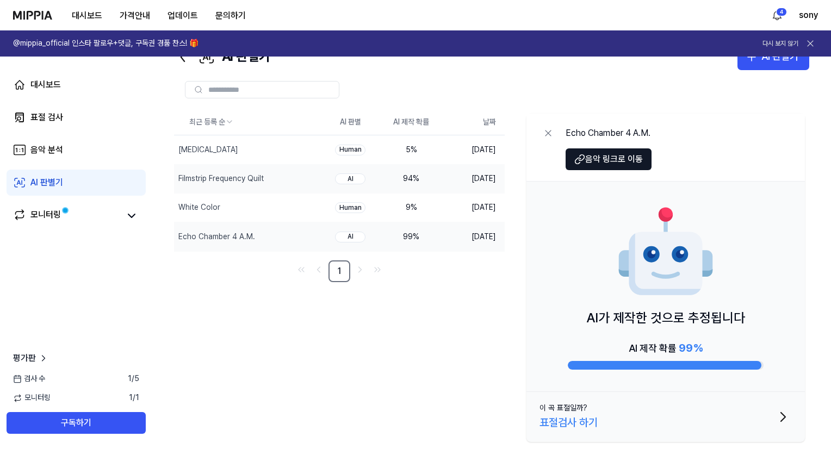
click at [418, 179] on div "94 %" at bounding box center [412, 179] width 44 height 11
click at [453, 233] on td "2025.10.08." at bounding box center [473, 237] width 63 height 29
click at [437, 248] on td "99 %" at bounding box center [411, 237] width 61 height 29
click at [631, 428] on button "이 곡 표절일까? 표절검사 하기" at bounding box center [666, 417] width 279 height 50
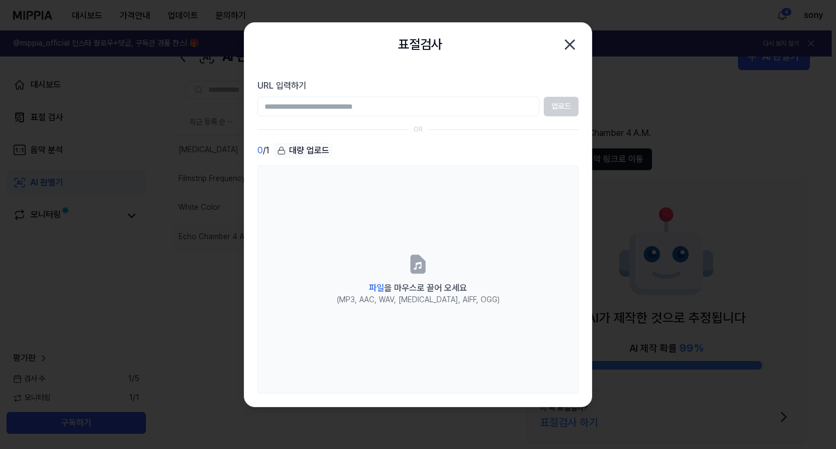
click at [568, 41] on icon "button" at bounding box center [569, 44] width 17 height 17
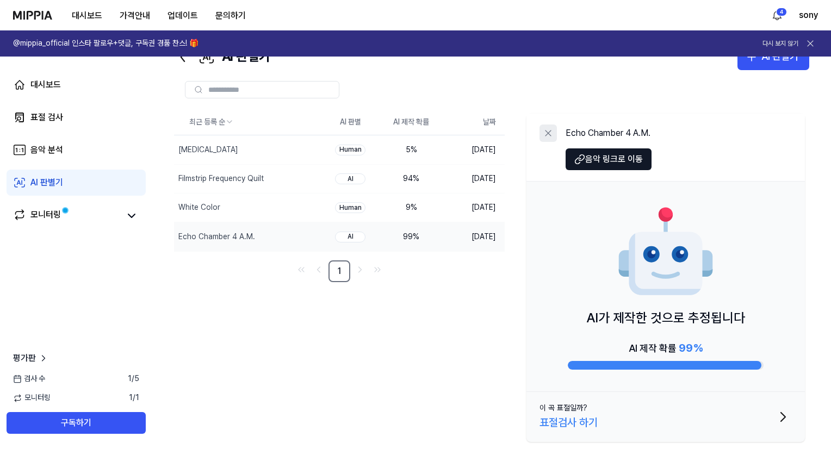
click at [551, 132] on icon at bounding box center [548, 133] width 11 height 11
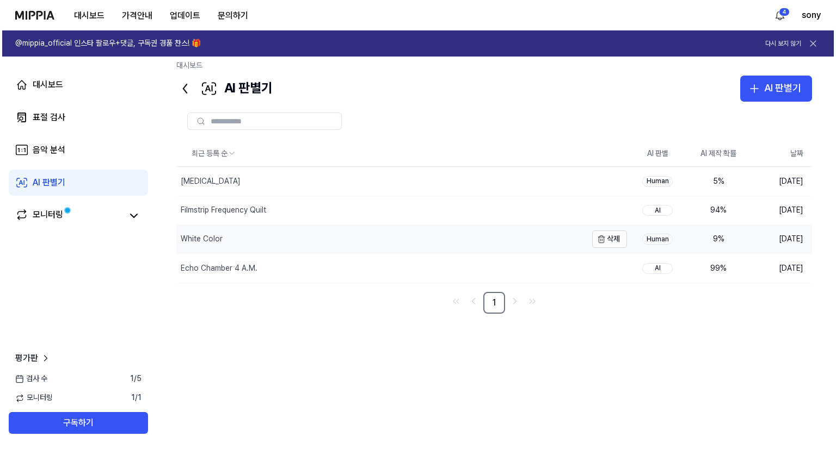
scroll to position [0, 0]
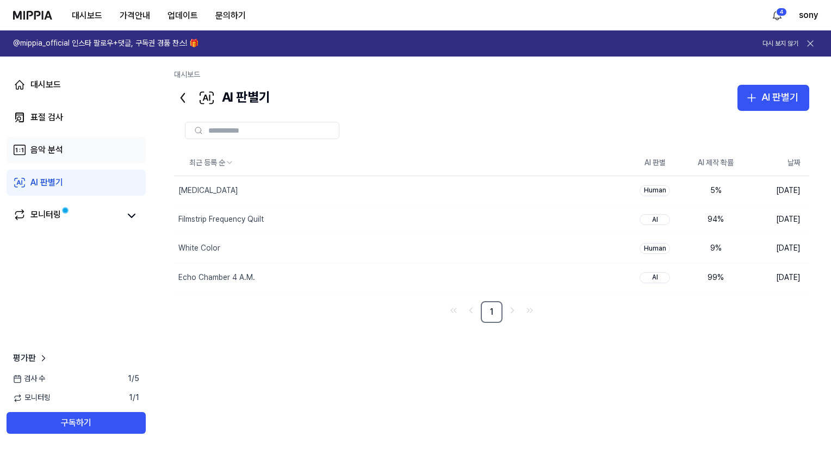
click at [93, 146] on link "음악 분석" at bounding box center [76, 150] width 139 height 26
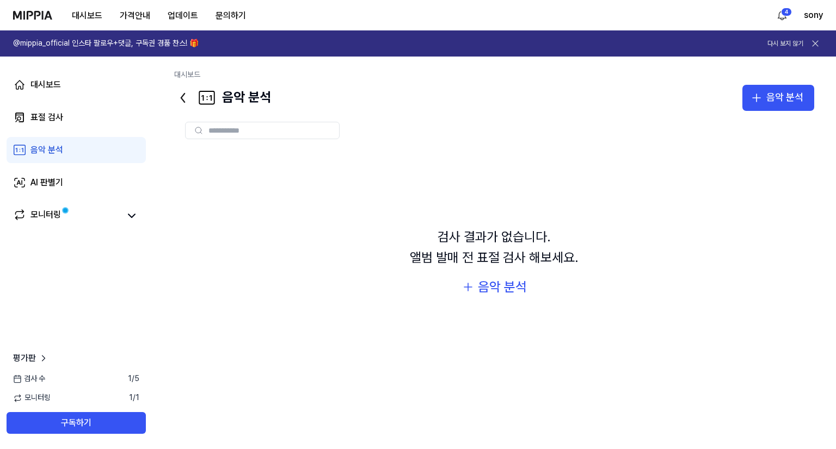
click at [96, 132] on div "대시보드 표절 검사 음악 분석 AI 판별기 모니터링" at bounding box center [76, 150] width 152 height 187
click at [97, 118] on link "표절 검사" at bounding box center [76, 117] width 139 height 26
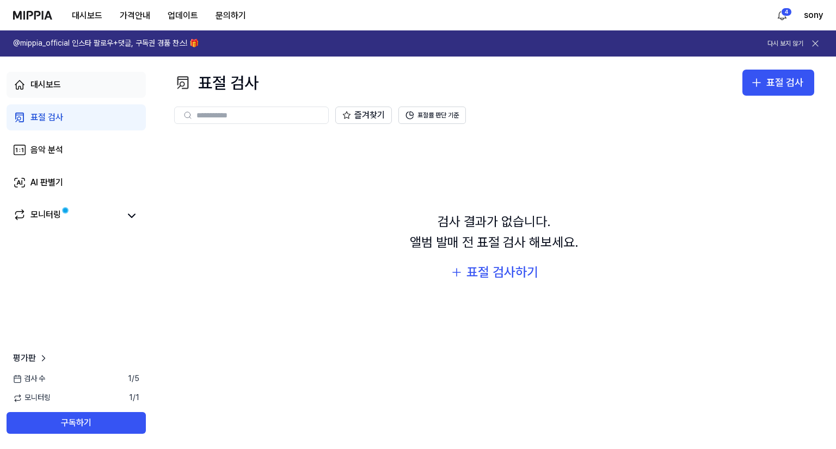
click at [106, 90] on link "대시보드" at bounding box center [76, 85] width 139 height 26
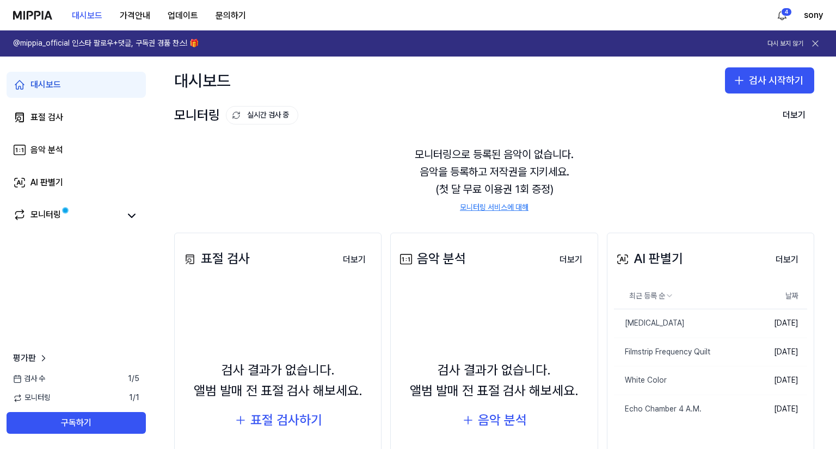
click at [42, 10] on div "대시보드 가격안내 업데이트 문의하기" at bounding box center [134, 15] width 242 height 30
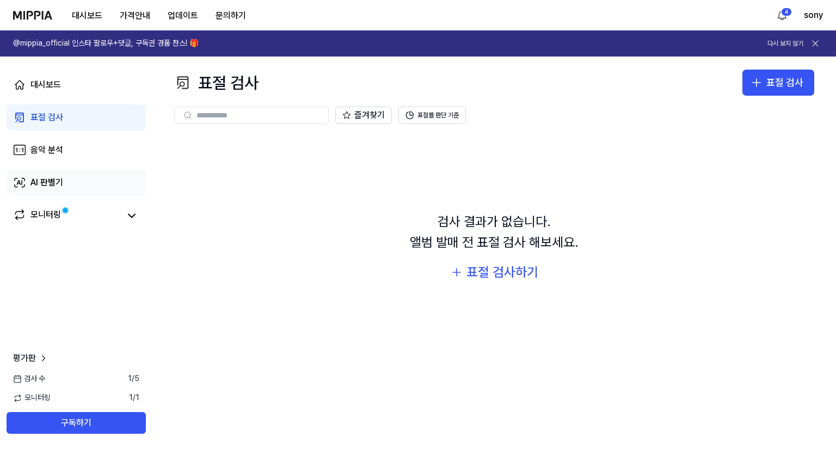
click at [60, 180] on div "AI 판별기" at bounding box center [46, 182] width 33 height 13
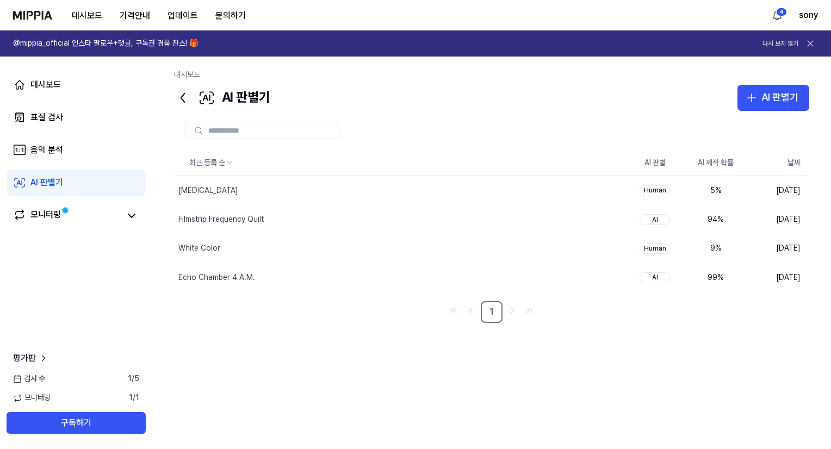
click at [821, 242] on div "대시보드 AI 판별기 AI 판별기 표절 검사 음악 분석 AI 판별기 최근 등록 순 AI 판별 AI 제작 확률 날짜 Tachycardia 삭제 …" at bounding box center [491, 253] width 679 height 393
click at [693, 270] on td "99 %" at bounding box center [715, 277] width 61 height 29
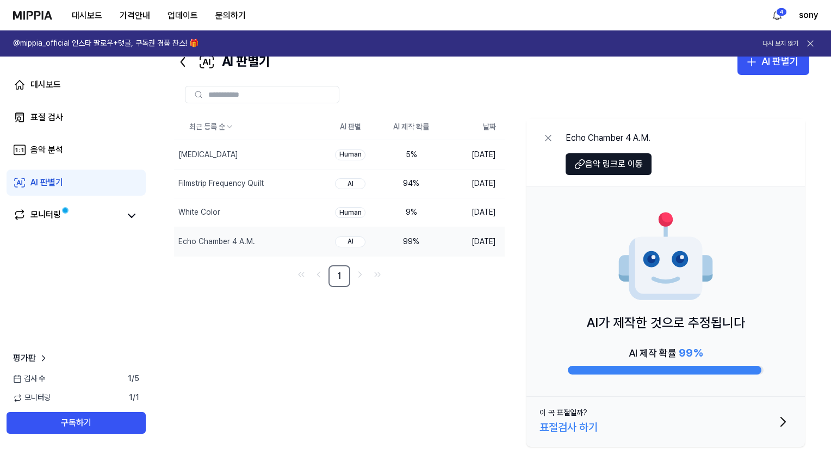
scroll to position [41, 0]
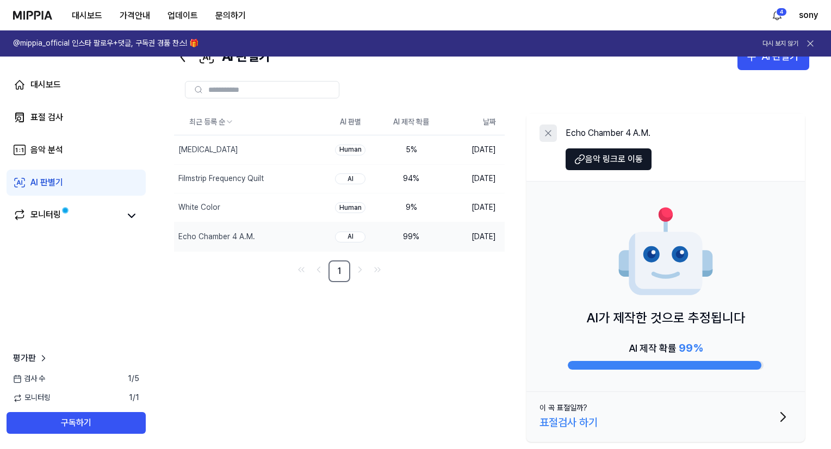
click at [552, 128] on icon at bounding box center [548, 133] width 11 height 11
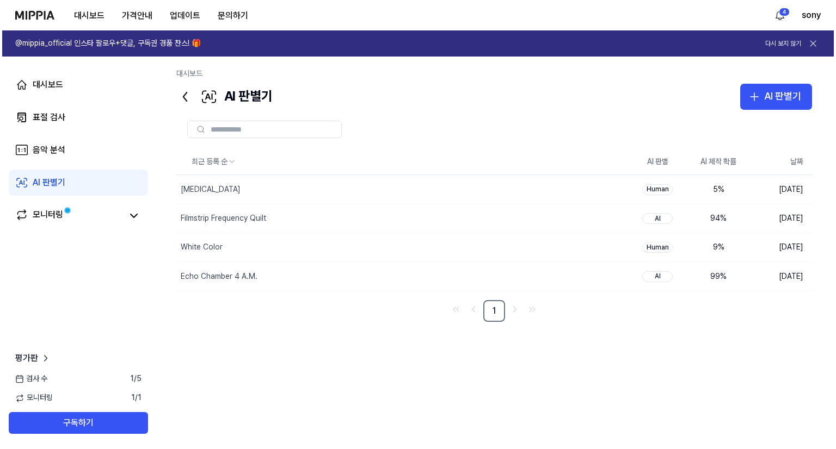
scroll to position [0, 0]
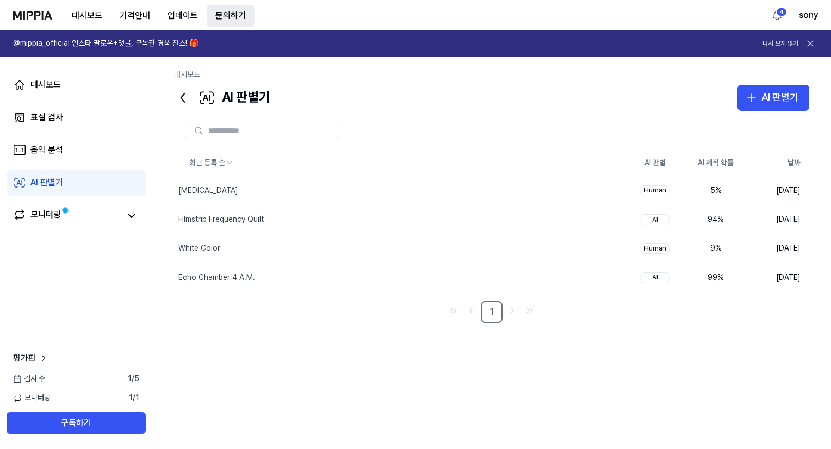
click at [214, 11] on button "문의하기" at bounding box center [231, 16] width 48 height 22
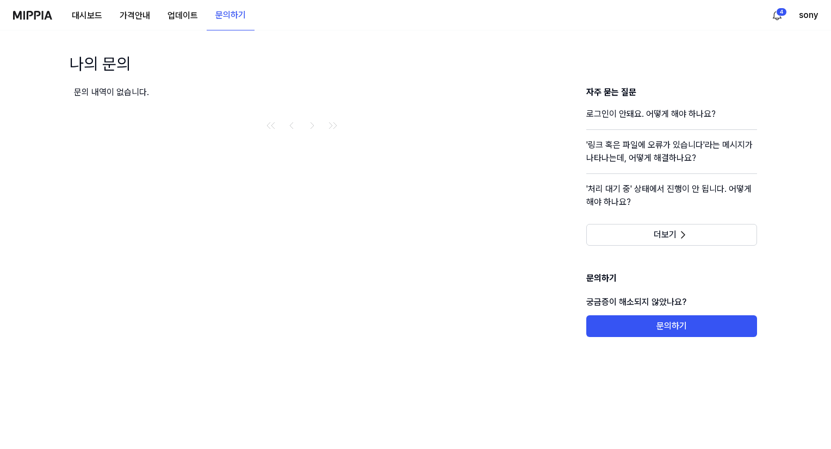
click at [40, 22] on div "대시보드 가격안내 업데이트 문의하기" at bounding box center [134, 15] width 242 height 30
click at [40, 16] on img at bounding box center [32, 15] width 39 height 9
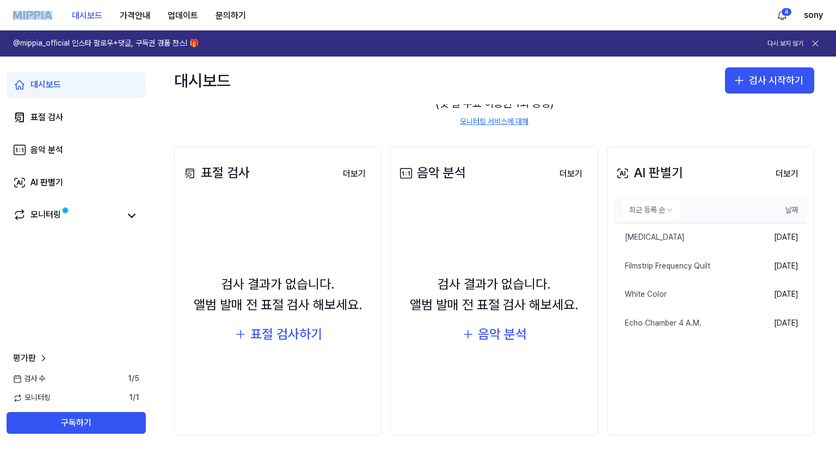
scroll to position [94, 0]
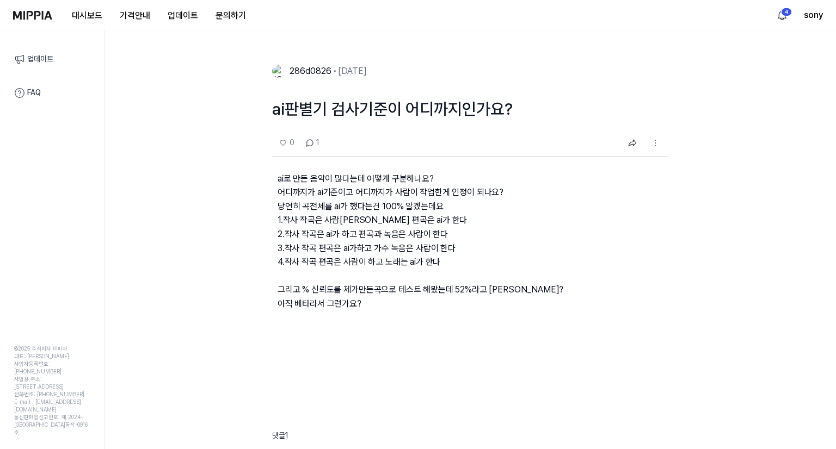
scroll to position [272, 0]
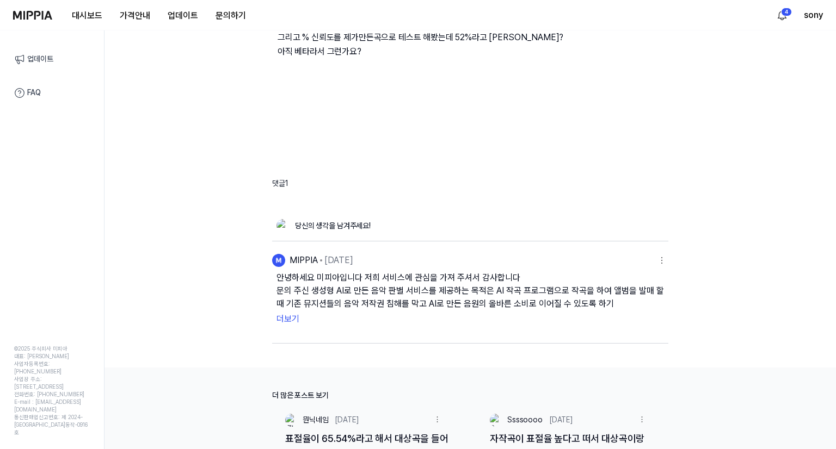
click at [296, 320] on button "더보기" at bounding box center [469, 319] width 387 height 17
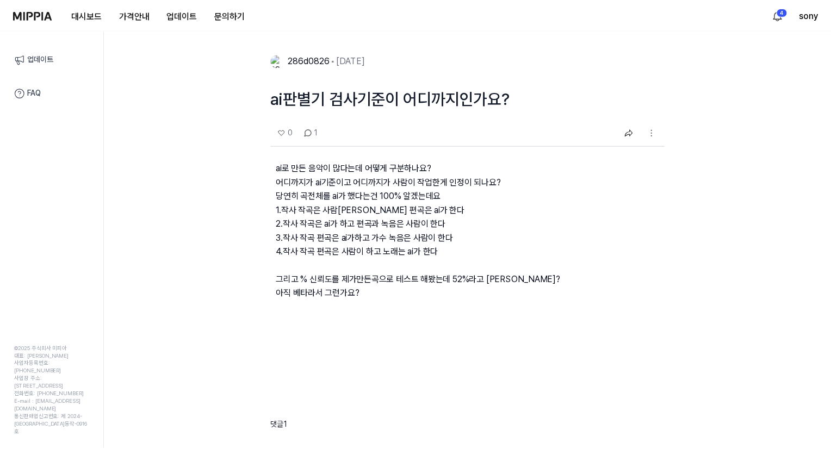
scroll to position [0, 0]
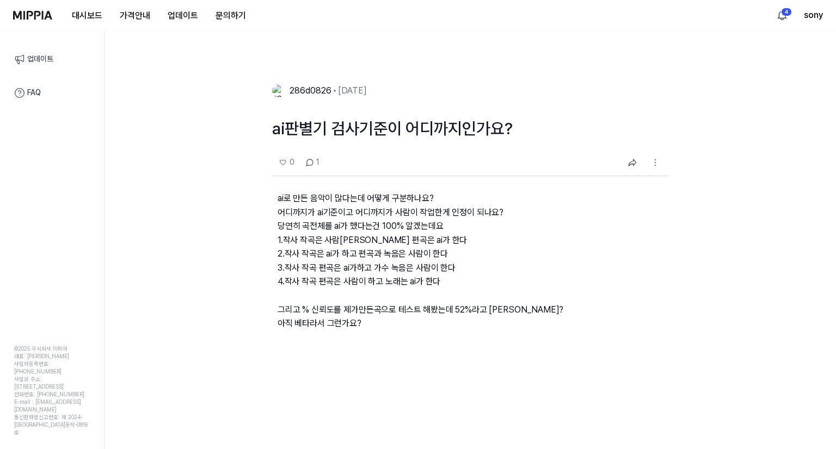
click at [20, 11] on img at bounding box center [32, 15] width 39 height 9
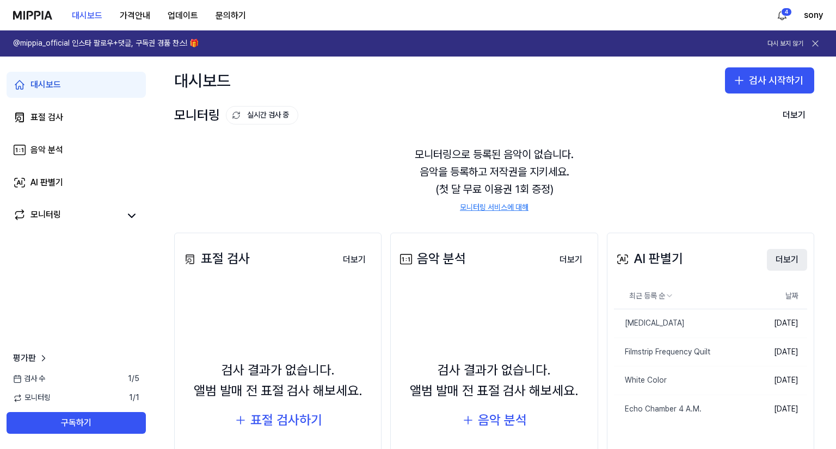
click at [780, 256] on button "더보기" at bounding box center [787, 260] width 40 height 22
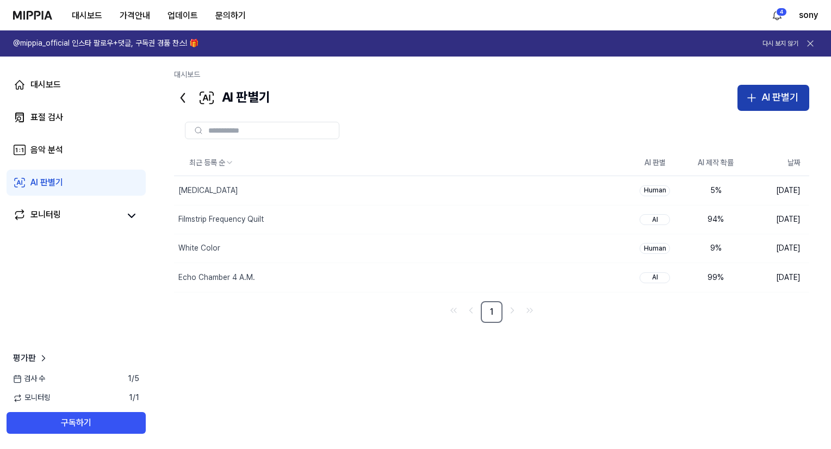
click at [756, 100] on icon "button" at bounding box center [751, 97] width 13 height 13
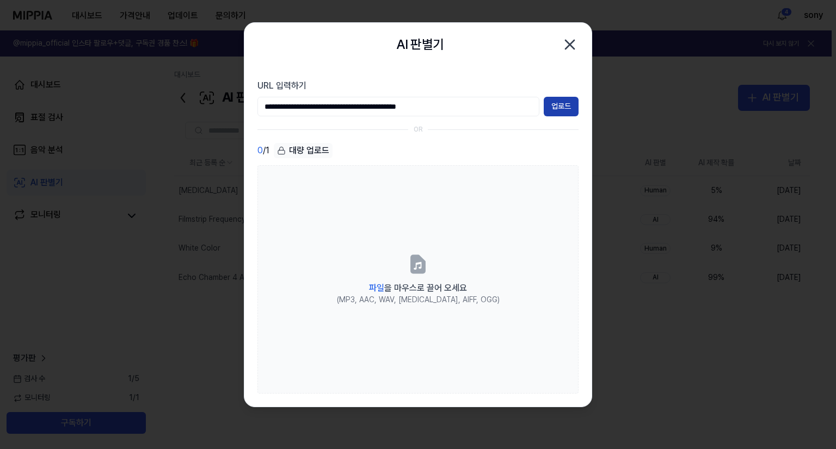
type input "**********"
click at [555, 106] on button "업로드" at bounding box center [560, 107] width 35 height 20
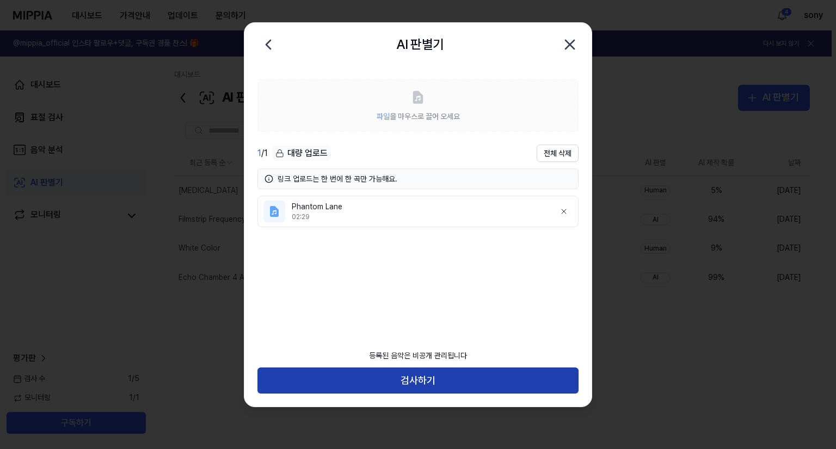
click at [428, 375] on button "검사하기" at bounding box center [417, 381] width 321 height 26
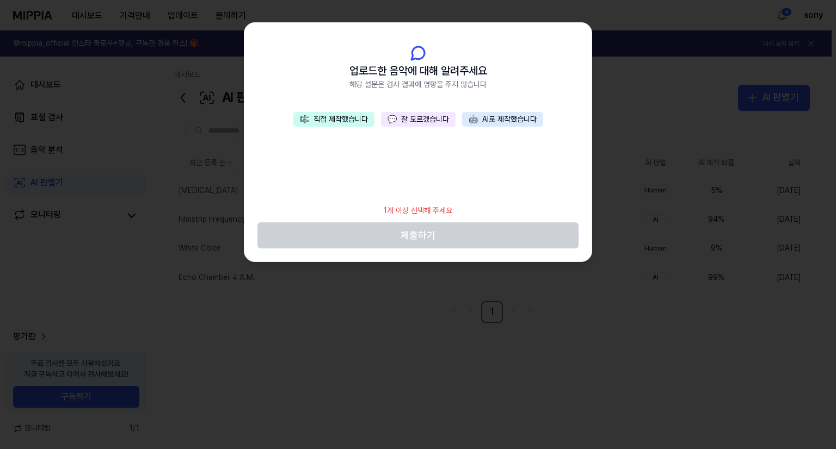
click at [334, 131] on div "🎼 직접 제작했습니다 💬 잘 모르겠습니다 🤖 AI로 제작했습니다" at bounding box center [417, 155] width 347 height 87
click at [335, 122] on button "🎼 직접 제작했습니다" at bounding box center [333, 119] width 81 height 15
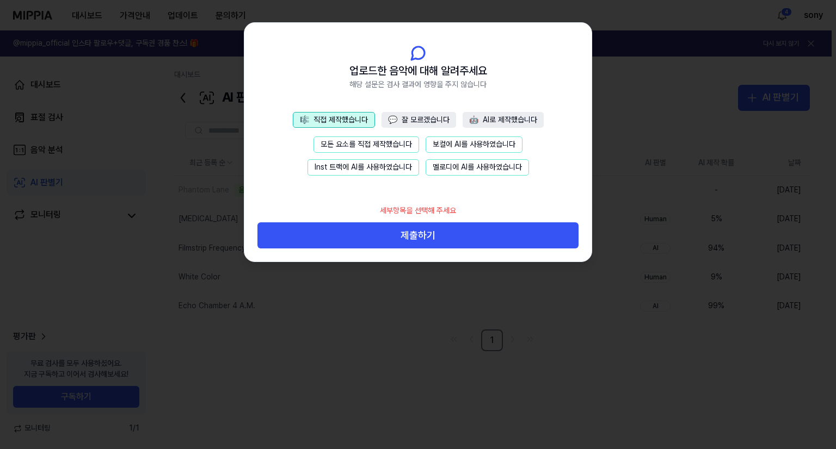
drag, startPoint x: 346, startPoint y: 147, endPoint x: 403, endPoint y: 197, distance: 75.9
click at [346, 147] on button "모든 요소를 직접 제작했습니다" at bounding box center [366, 145] width 106 height 16
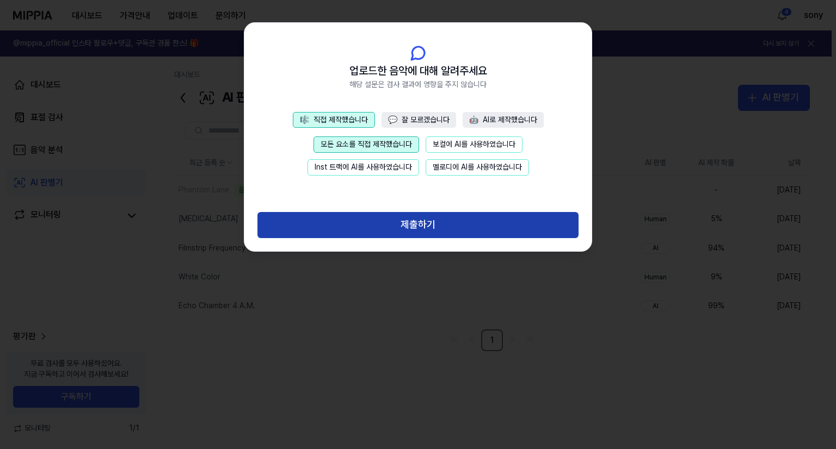
click at [415, 223] on button "제출하기" at bounding box center [417, 225] width 321 height 26
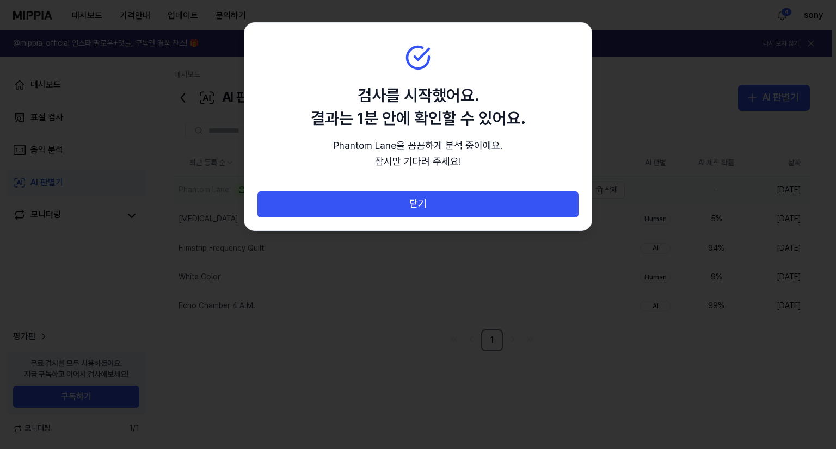
click at [406, 203] on button "닫기" at bounding box center [417, 205] width 321 height 26
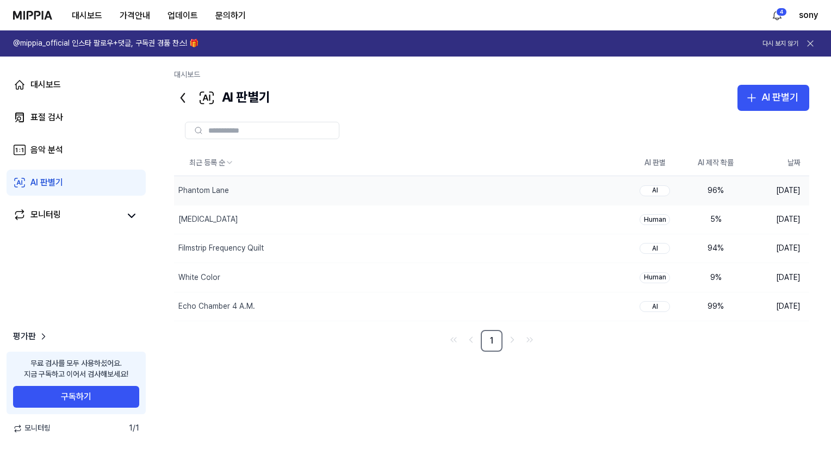
click at [626, 201] on td "AI" at bounding box center [655, 190] width 61 height 29
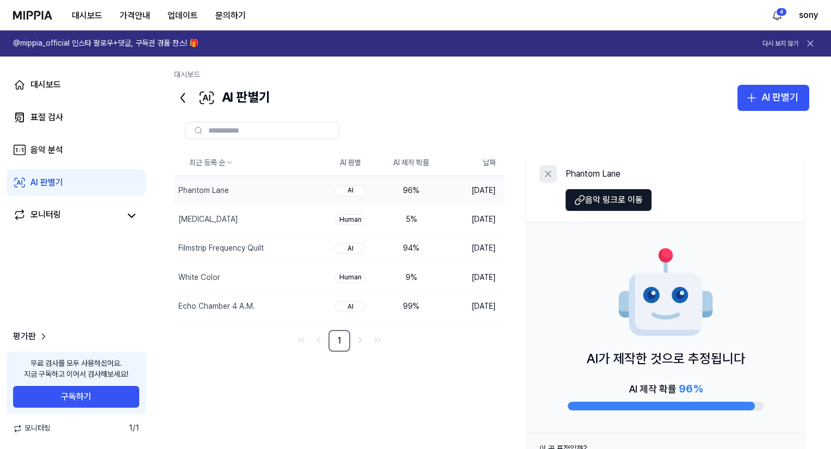
click at [546, 173] on icon at bounding box center [548, 174] width 11 height 11
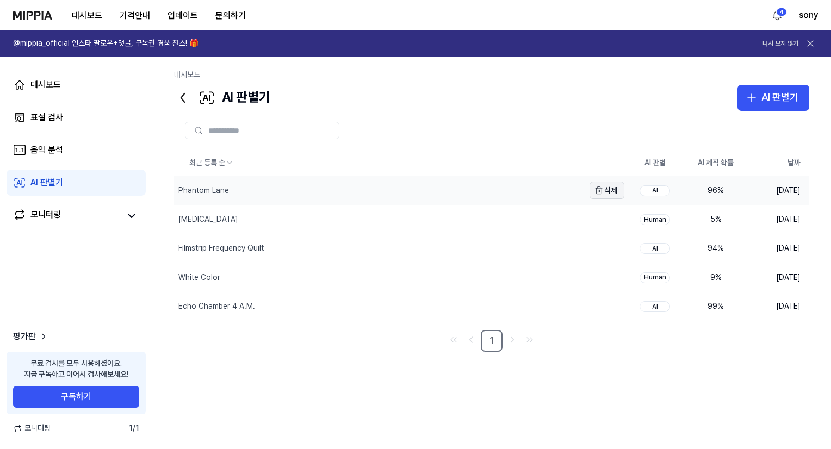
click at [618, 193] on button "삭제" at bounding box center [607, 190] width 35 height 17
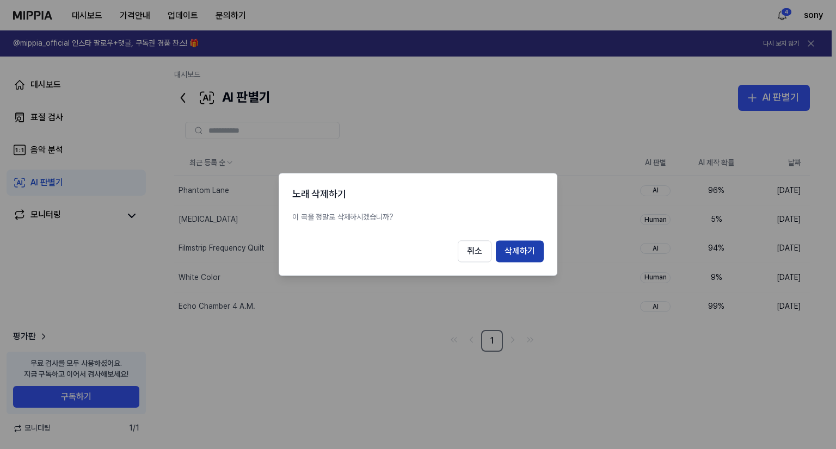
click at [520, 244] on button "삭제하기" at bounding box center [520, 252] width 48 height 22
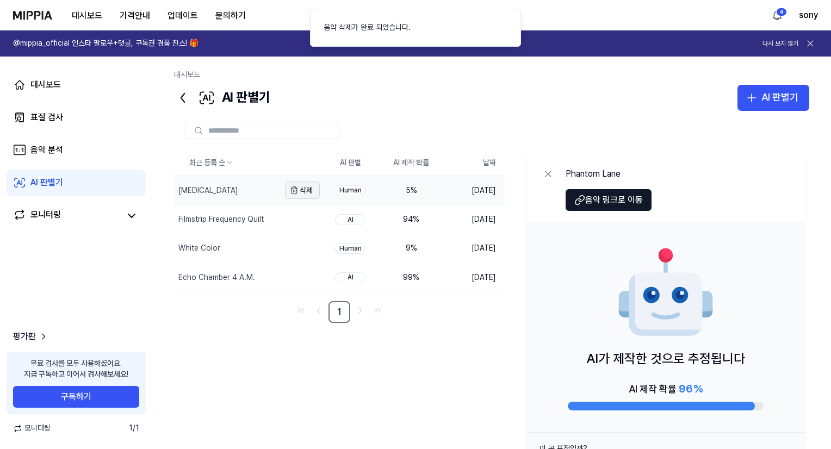
click at [310, 190] on button "삭제" at bounding box center [302, 190] width 35 height 17
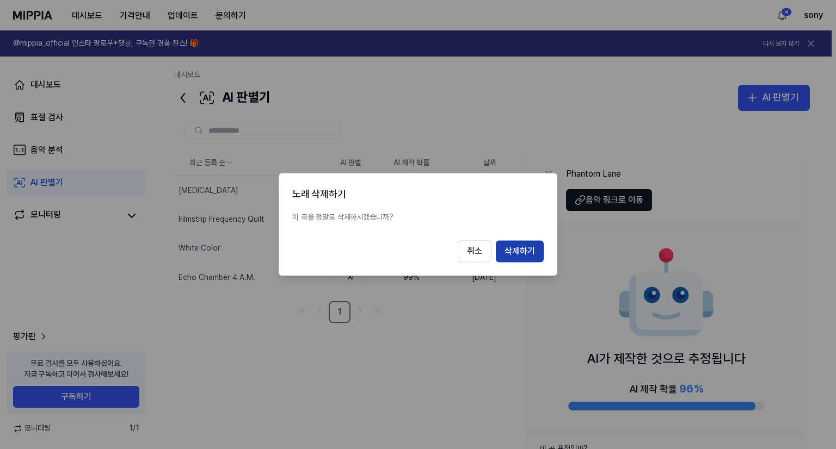
click at [534, 241] on button "삭제하기" at bounding box center [520, 252] width 48 height 22
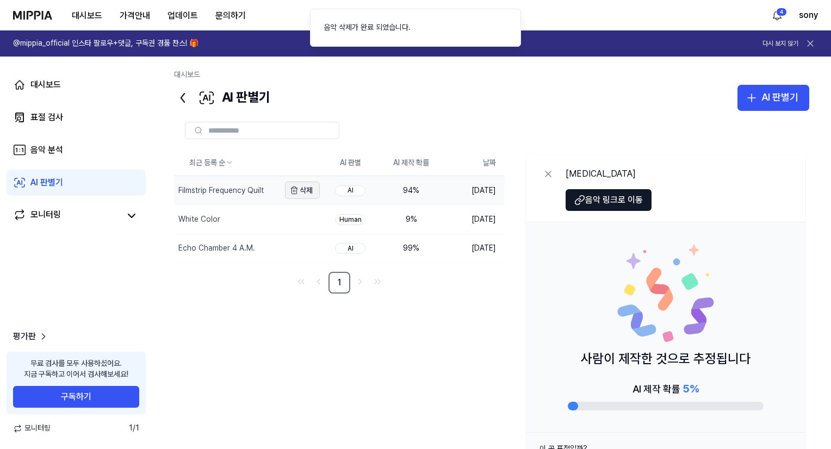
click at [303, 194] on button "삭제" at bounding box center [302, 190] width 35 height 17
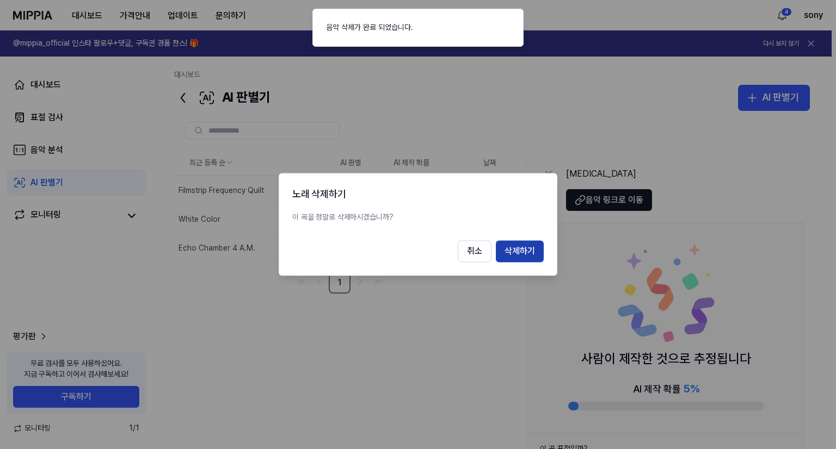
click at [531, 247] on button "삭제하기" at bounding box center [520, 252] width 48 height 22
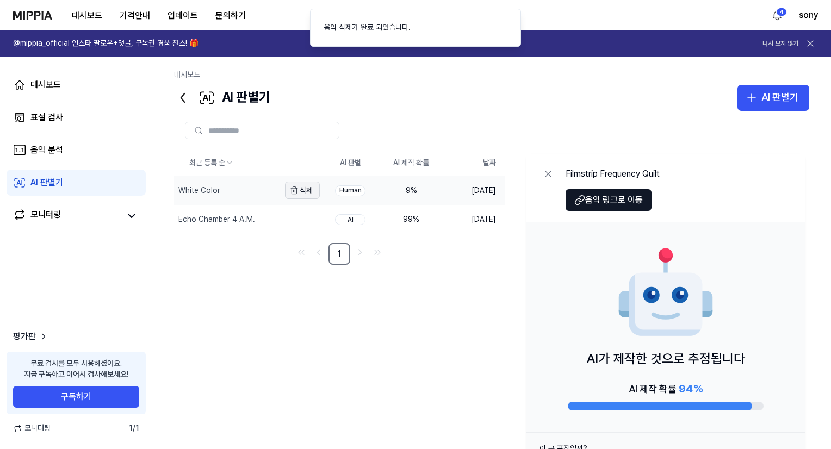
click at [300, 192] on button "삭제" at bounding box center [302, 190] width 35 height 17
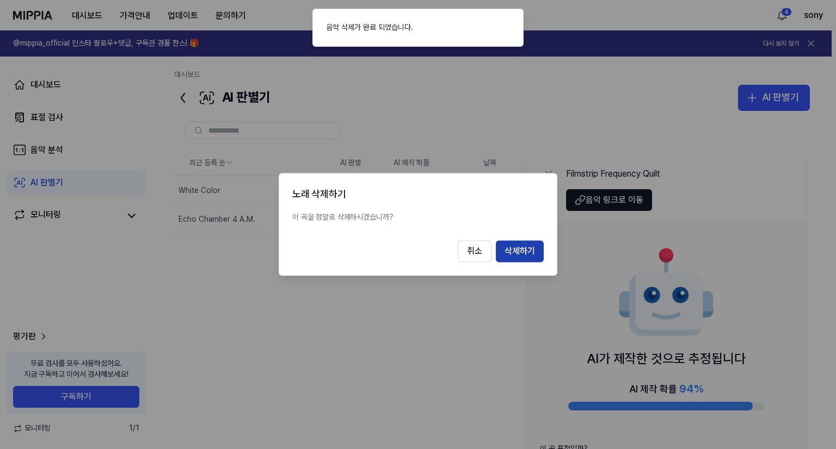
click at [515, 243] on button "삭제하기" at bounding box center [520, 252] width 48 height 22
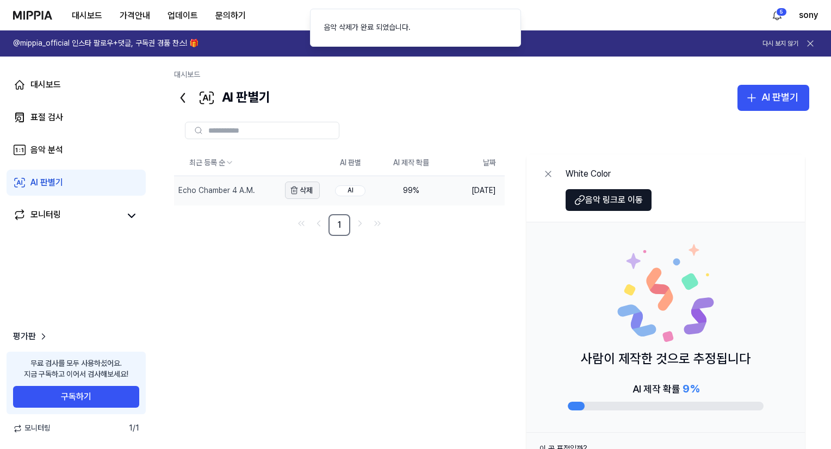
click at [295, 186] on icon "button" at bounding box center [294, 190] width 9 height 9
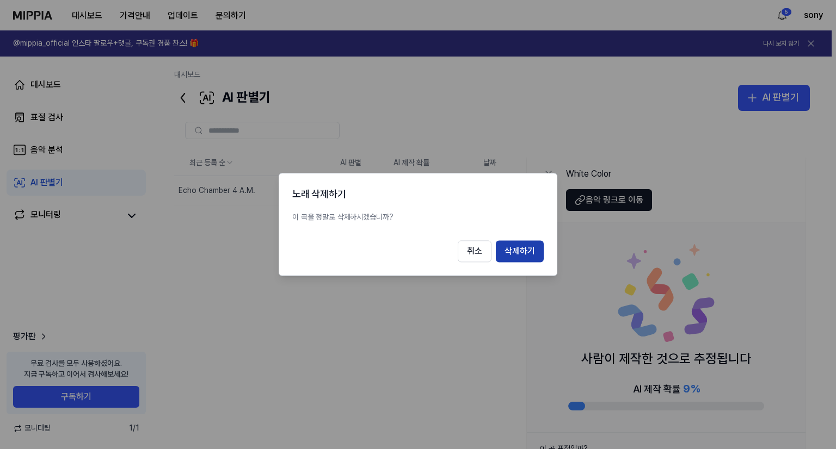
click at [528, 246] on button "삭제하기" at bounding box center [520, 252] width 48 height 22
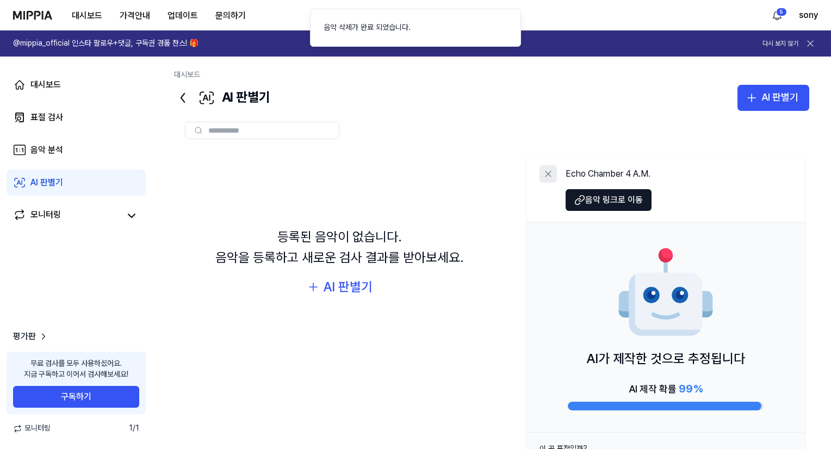
click at [548, 179] on icon at bounding box center [548, 174] width 11 height 11
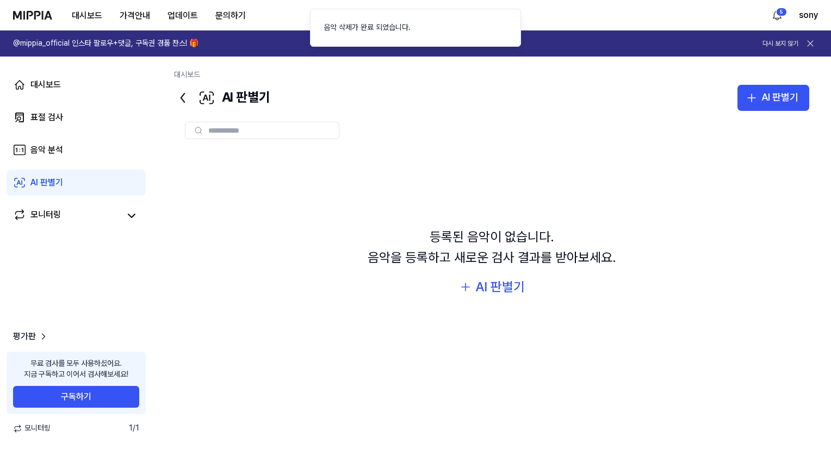
click at [538, 162] on div "등록된 음악이 없습니다. 음악을 등록하고 새로운 검사 결과를 받아보세요. AI 판별기" at bounding box center [491, 262] width 635 height 225
drag, startPoint x: 538, startPoint y: 162, endPoint x: 531, endPoint y: 120, distance: 42.5
click at [538, 158] on div "등록된 음악이 없습니다. 음악을 등록하고 새로운 검사 결과를 받아보세요. AI 판별기" at bounding box center [491, 262] width 635 height 225
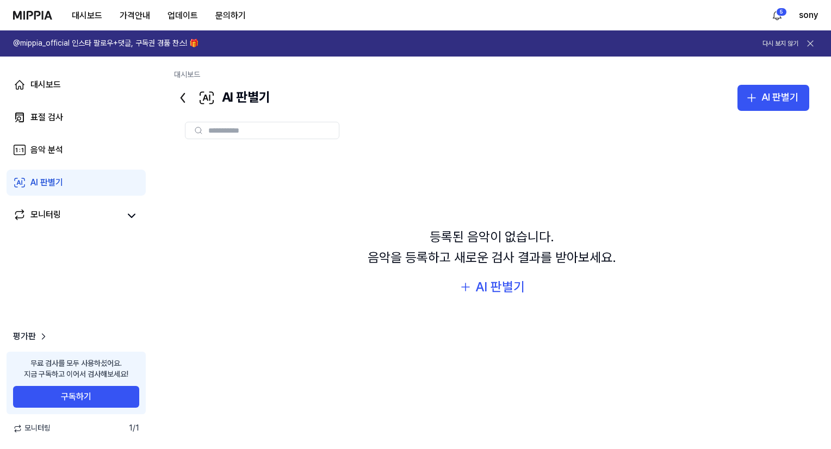
click at [35, 40] on h1 "@mippia_official 인스타 팔로우+댓글, 구독권 경품 찬스! 🎁" at bounding box center [106, 43] width 186 height 11
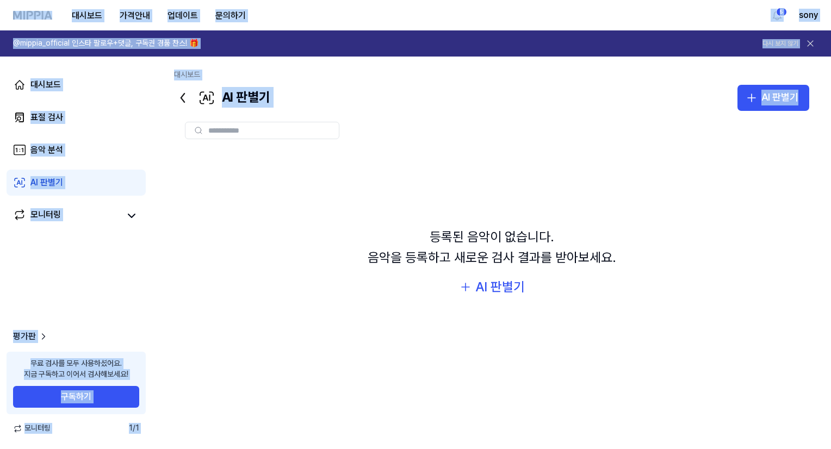
drag, startPoint x: 0, startPoint y: 11, endPoint x: 450, endPoint y: 147, distance: 470.5
click at [450, 144] on div "대시보드 가격안내 업데이트 문의하기 5 sony @mippia_official 인스타 팔로우+댓글, 구독권 경품 찬스! 🎁 다시 보지 않기 대…" at bounding box center [415, 224] width 831 height 449
click at [571, 189] on div "등록된 음악이 없습니다. 음악을 등록하고 새로운 검사 결과를 받아보세요. AI 판별기" at bounding box center [491, 262] width 635 height 225
click at [572, 189] on div "등록된 음악이 없습니다. 음악을 등록하고 새로운 검사 결과를 받아보세요. AI 판별기" at bounding box center [491, 262] width 635 height 225
click at [573, 189] on div "등록된 음악이 없습니다. 음악을 등록하고 새로운 검사 결과를 받아보세요. AI 판별기" at bounding box center [491, 262] width 635 height 225
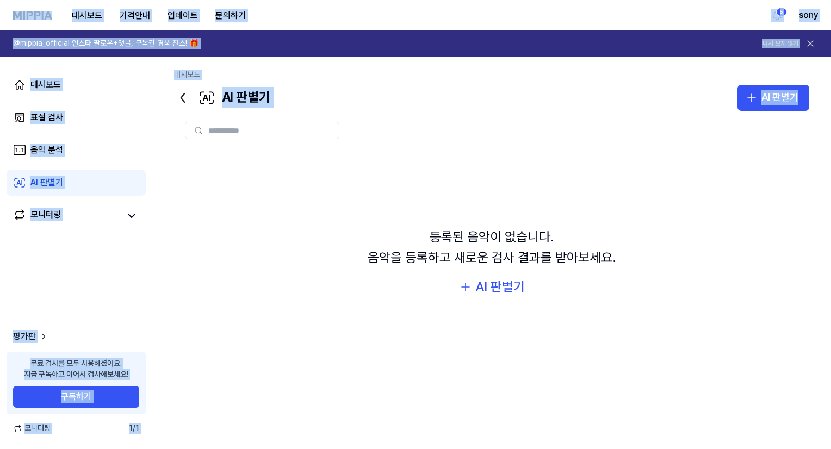
click at [420, 125] on div at bounding box center [491, 130] width 635 height 17
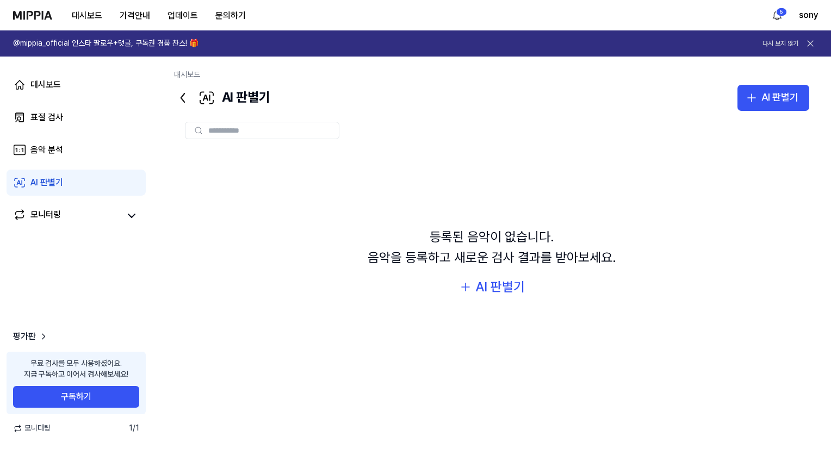
click at [420, 125] on div at bounding box center [491, 130] width 635 height 17
click at [780, 15] on html "대시보드 가격안내 업데이트 문의하기 5 sony @mippia_official 인스타 팔로우+댓글, 구독권 경품 찬스! 🎁 다시 보지 않기 대…" at bounding box center [415, 224] width 831 height 449
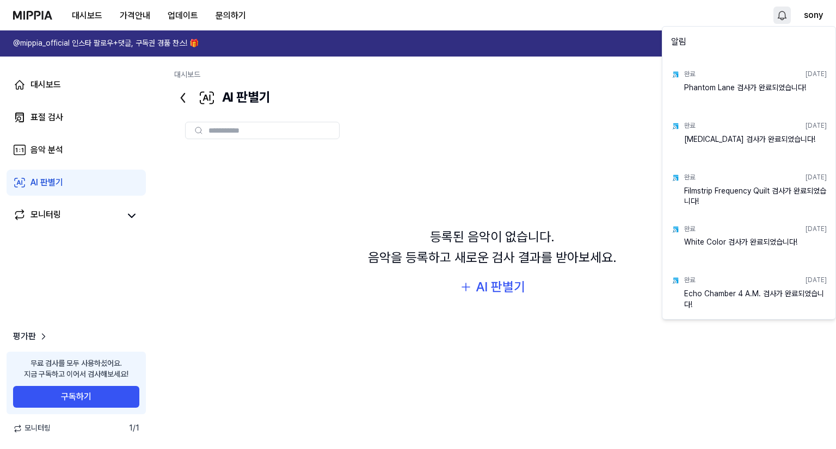
click at [644, 123] on html "대시보드 가격안내 업데이트 문의하기 sony @mippia_official 인스타 팔로우+댓글, 구독권 경품 찬스! 🎁 다시 보지 않기 대시보…" at bounding box center [418, 224] width 836 height 449
click at [770, 22] on html "대시보드 가격안내 업데이트 문의하기 sony @mippia_official 인스타 팔로우+댓글, 구독권 경품 찬스! 🎁 다시 보지 않기 대시보…" at bounding box center [418, 224] width 836 height 449
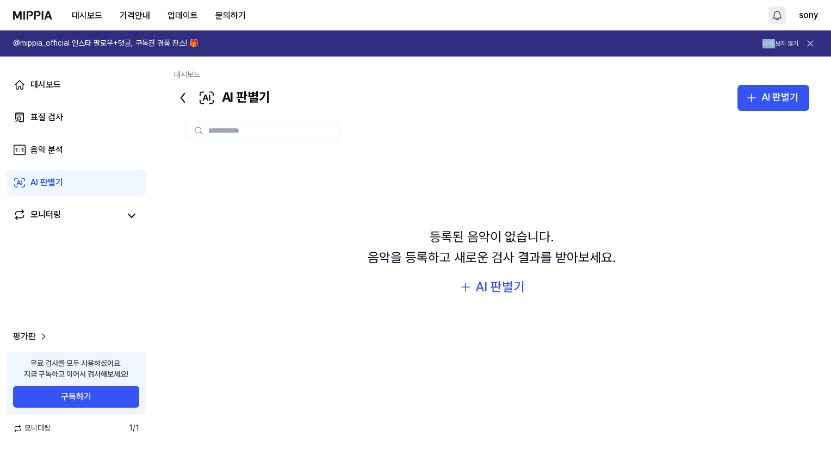
click at [775, 13] on html "대시보드 가격안내 업데이트 문의하기 sony @mippia_official 인스타 팔로우+댓글, 구독권 경품 찬스! 🎁 다시 보지 않기 대시보…" at bounding box center [415, 224] width 831 height 449
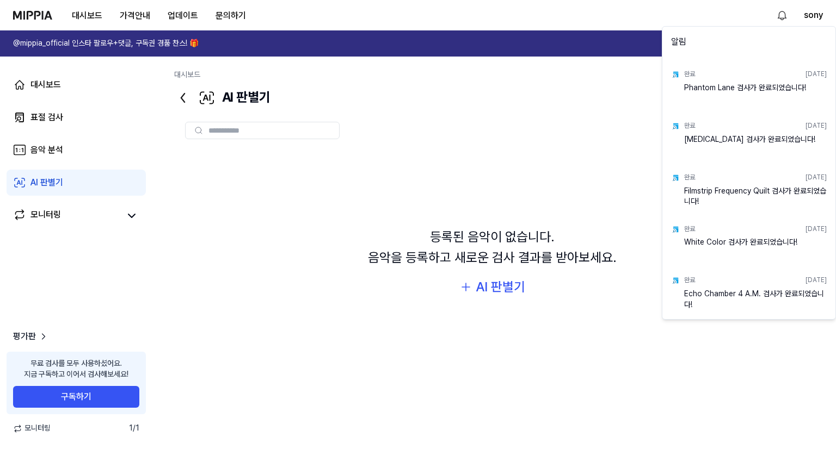
click at [596, 129] on html "대시보드 가격안내 업데이트 문의하기 sony @mippia_official 인스타 팔로우+댓글, 구독권 경품 찬스! 🎁 다시 보지 않기 대시보…" at bounding box center [418, 224] width 836 height 449
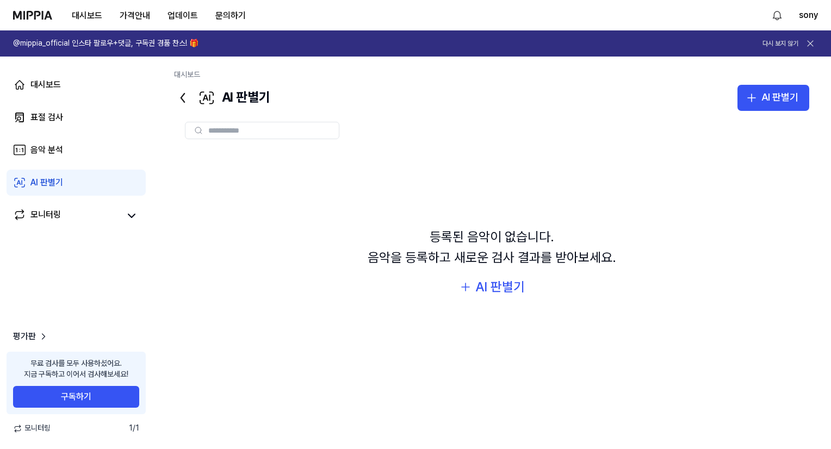
drag, startPoint x: 294, startPoint y: 121, endPoint x: 521, endPoint y: 230, distance: 251.6
click at [496, 221] on div "등록된 음악이 없습니다. 음악을 등록하고 새로운 검사 결과를 받아보세요. AI 판별기" at bounding box center [491, 287] width 635 height 353
drag, startPoint x: 182, startPoint y: 145, endPoint x: 619, endPoint y: 318, distance: 469.9
click at [621, 322] on div "등록된 음악이 없습니다. 음악을 등록하고 새로운 검사 결과를 받아보세요. AI 판별기" at bounding box center [491, 287] width 635 height 353
drag, startPoint x: 596, startPoint y: 300, endPoint x: 247, endPoint y: 146, distance: 381.2
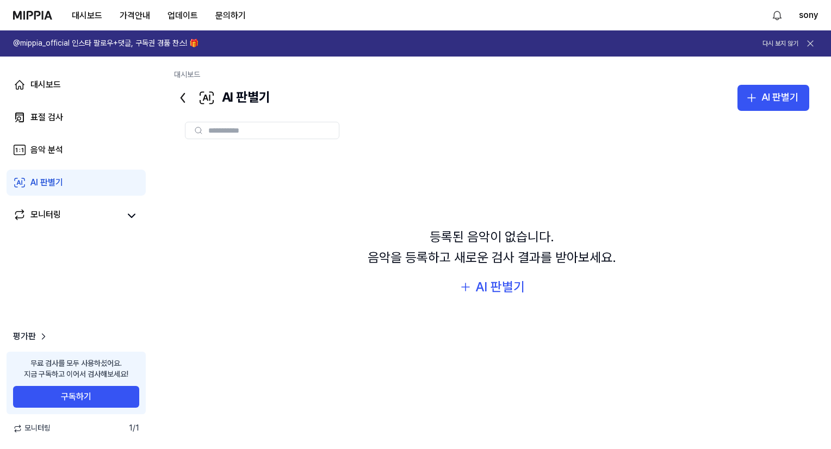
click at [247, 146] on div "등록된 음악이 없습니다. 음악을 등록하고 새로운 검사 결과를 받아보세요. AI 판별기" at bounding box center [491, 287] width 635 height 353
drag, startPoint x: 307, startPoint y: 181, endPoint x: 563, endPoint y: 261, distance: 268.1
click at [563, 261] on div "등록된 음악이 없습니다. 음악을 등록하고 새로운 검사 결과를 받아보세요. AI 판별기" at bounding box center [491, 262] width 635 height 225
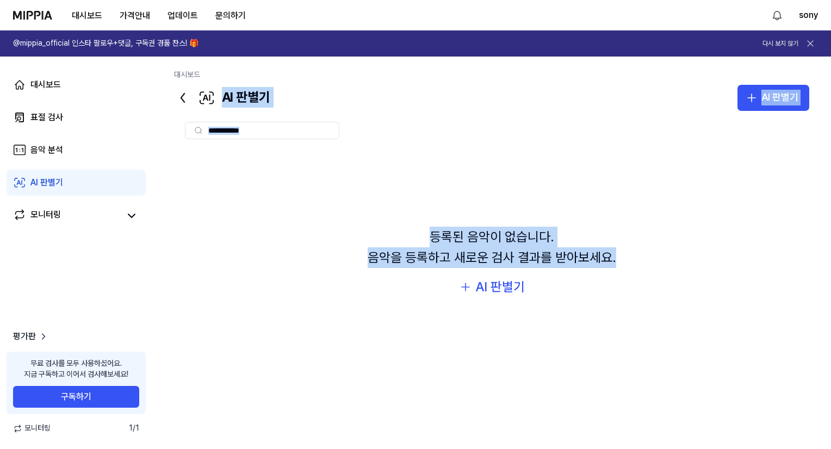
drag, startPoint x: 206, startPoint y: 76, endPoint x: 672, endPoint y: 302, distance: 518.3
click at [672, 302] on div "대시보드 AI 판별기 AI 판별기 표절 검사 음악 분석 AI 판별기 등록된 음악이 없습니다. 음악을 등록하고 새로운 검사 결과를 받아보세요. …" at bounding box center [491, 253] width 679 height 393
click at [672, 302] on div "등록된 음악이 없습니다. 음악을 등록하고 새로운 검사 결과를 받아보세요. AI 판별기" at bounding box center [491, 262] width 635 height 225
click at [679, 299] on div "등록된 음악이 없습니다. 음악을 등록하고 새로운 검사 결과를 받아보세요. AI 판별기" at bounding box center [491, 262] width 635 height 225
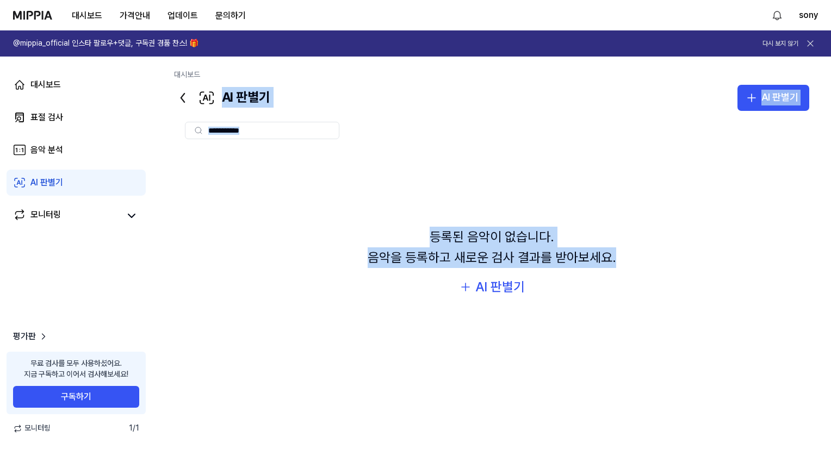
click at [679, 299] on div "등록된 음악이 없습니다. 음악을 등록하고 새로운 검사 결과를 받아보세요. AI 판별기" at bounding box center [491, 262] width 635 height 225
click at [682, 303] on div "등록된 음악이 없습니다. 음악을 등록하고 새로운 검사 결과를 받아보세요. AI 판별기" at bounding box center [491, 262] width 635 height 225
drag, startPoint x: 684, startPoint y: 306, endPoint x: 692, endPoint y: 325, distance: 20.5
click at [690, 323] on div "등록된 음악이 없습니다. 음악을 등록하고 새로운 검사 결과를 받아보세요. AI 판별기" at bounding box center [491, 262] width 635 height 225
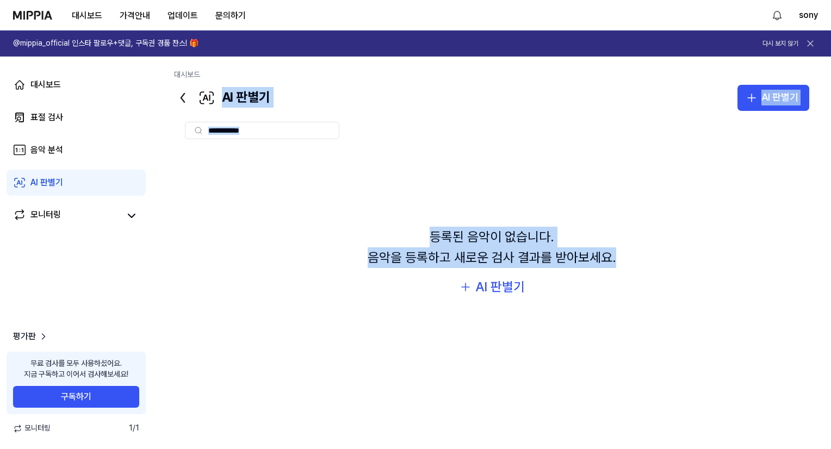
drag, startPoint x: 692, startPoint y: 325, endPoint x: 701, endPoint y: 330, distance: 10.3
click at [694, 327] on div "등록된 음악이 없습니다. 음악을 등록하고 새로운 검사 결과를 받아보세요. AI 판별기" at bounding box center [491, 262] width 635 height 225
click at [701, 330] on div "등록된 음악이 없습니다. 음악을 등록하고 새로운 검사 결과를 받아보세요. AI 판별기" at bounding box center [491, 262] width 635 height 225
click at [689, 291] on div "등록된 음악이 없습니다. 음악을 등록하고 새로운 검사 결과를 받아보세요. AI 판별기" at bounding box center [491, 262] width 635 height 225
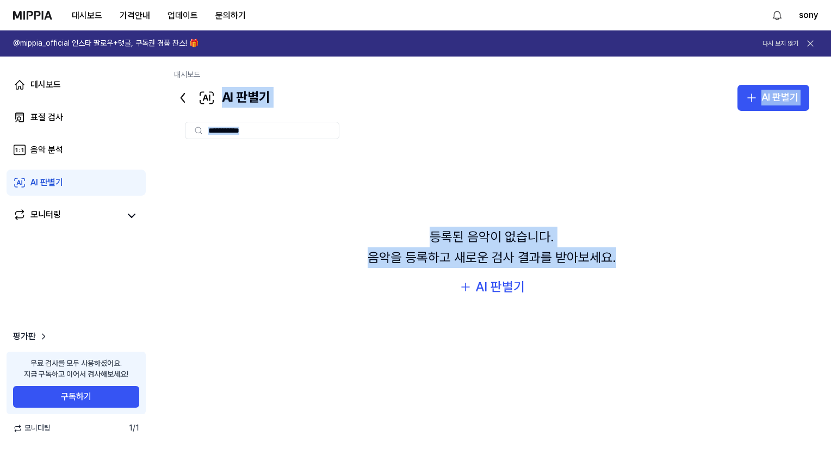
click at [694, 208] on div "등록된 음악이 없습니다. 음악을 등록하고 새로운 검사 결과를 받아보세요. AI 판별기" at bounding box center [491, 262] width 635 height 225
click at [433, 168] on div "등록된 음악이 없습니다. 음악을 등록하고 새로운 검사 결과를 받아보세요. AI 판별기" at bounding box center [491, 262] width 635 height 225
click at [381, 160] on div "등록된 음악이 없습니다. 음악을 등록하고 새로운 검사 결과를 받아보세요. AI 판별기" at bounding box center [491, 262] width 635 height 225
drag, startPoint x: 297, startPoint y: 200, endPoint x: 287, endPoint y: 189, distance: 13.9
click at [295, 200] on div "등록된 음악이 없습니다. 음악을 등록하고 새로운 검사 결과를 받아보세요. AI 판별기" at bounding box center [491, 262] width 635 height 225
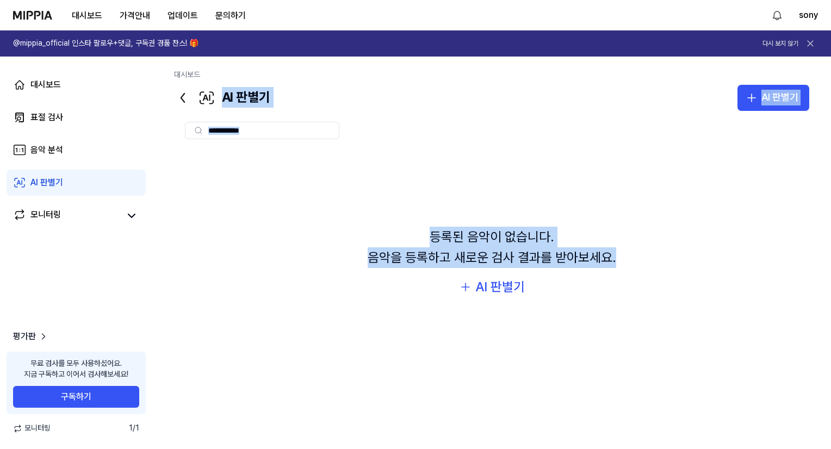
click at [271, 178] on div "등록된 음악이 없습니다. 음악을 등록하고 새로운 검사 결과를 받아보세요. AI 판별기" at bounding box center [491, 262] width 635 height 225
drag, startPoint x: 271, startPoint y: 177, endPoint x: 261, endPoint y: 162, distance: 17.7
click at [263, 163] on div "등록된 음악이 없습니다. 음악을 등록하고 새로운 검사 결과를 받아보세요. AI 판별기" at bounding box center [491, 262] width 635 height 225
click at [237, 90] on div "AI 판별기" at bounding box center [222, 98] width 96 height 26
drag, startPoint x: 213, startPoint y: 82, endPoint x: 527, endPoint y: 293, distance: 378.0
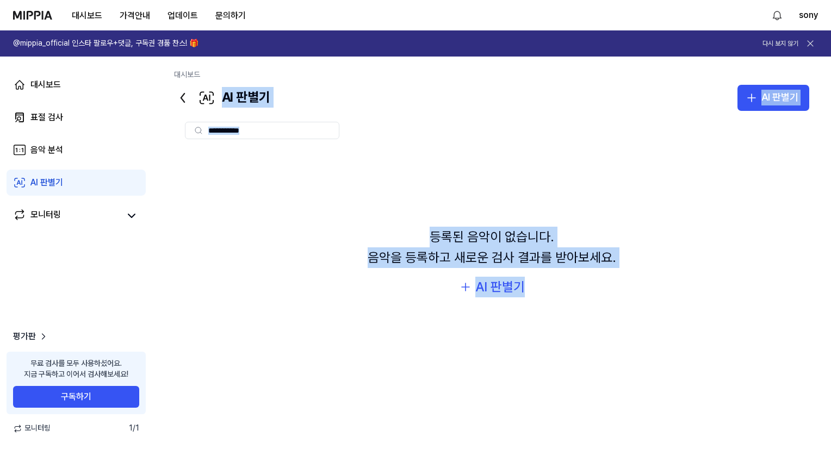
click at [527, 293] on div "대시보드 AI 판별기 AI 판별기 표절 검사 음악 분석 AI 판별기 등록된 음악이 없습니다. 음악을 등록하고 새로운 검사 결과를 받아보세요. …" at bounding box center [491, 253] width 679 height 393
click at [539, 234] on div "등록된 음악이 없습니다. 음악을 등록하고 새로운 검사 결과를 받아보세요." at bounding box center [492, 248] width 249 height 42
drag, startPoint x: 583, startPoint y: 195, endPoint x: 583, endPoint y: 205, distance: 10.4
click at [583, 205] on div "등록된 음악이 없습니다. 음악을 등록하고 새로운 검사 결과를 받아보세요. AI 판별기" at bounding box center [491, 262] width 635 height 225
click at [583, 204] on div "등록된 음악이 없습니다. 음악을 등록하고 새로운 검사 결과를 받아보세요. AI 판별기" at bounding box center [491, 262] width 635 height 225
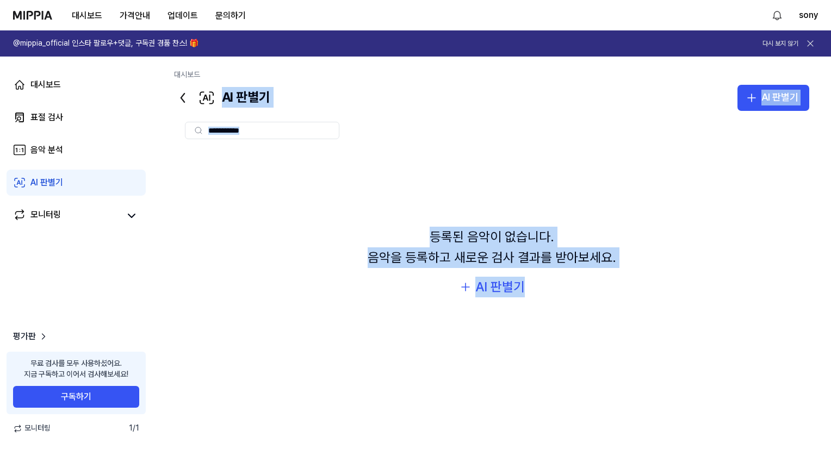
click at [596, 200] on div "등록된 음악이 없습니다. 음악을 등록하고 새로운 검사 결과를 받아보세요. AI 판별기" at bounding box center [491, 262] width 635 height 225
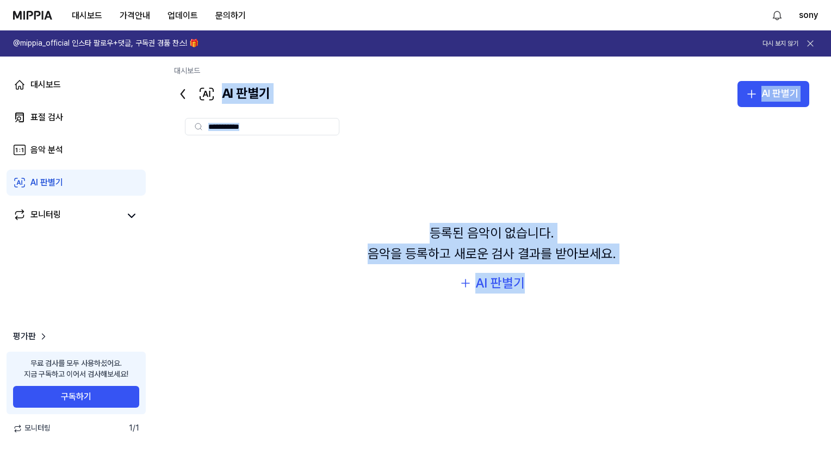
click at [810, 139] on div "대시보드 AI 판별기 AI 판별기 표절 검사 음악 분석 AI 판별기 등록된 음악이 없습니다. 음악을 등록하고 새로운 검사 결과를 받아보세요. …" at bounding box center [491, 249] width 679 height 393
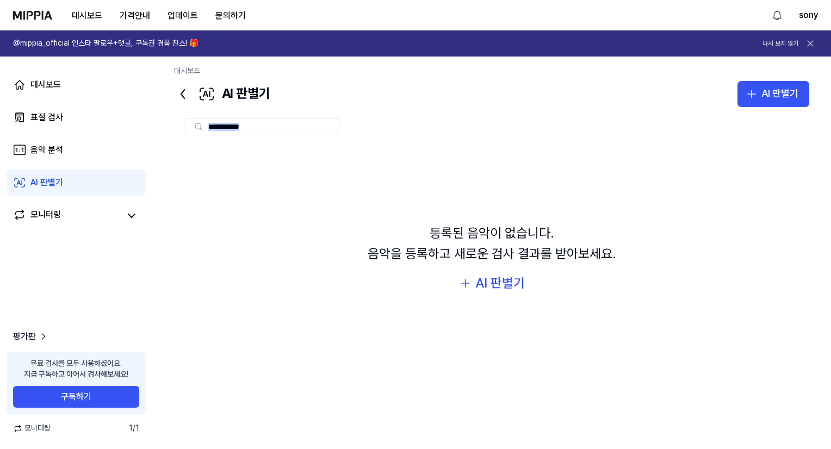
drag, startPoint x: 810, startPoint y: 139, endPoint x: 756, endPoint y: 139, distance: 53.3
click at [795, 140] on div "대시보드 AI 판별기 AI 판별기 표절 검사 음악 분석 AI 판별기 등록된 음악이 없습니다. 음악을 등록하고 새로운 검사 결과를 받아보세요. …" at bounding box center [491, 249] width 679 height 393
click at [753, 138] on div at bounding box center [491, 126] width 635 height 39
drag, startPoint x: 753, startPoint y: 138, endPoint x: 755, endPoint y: 132, distance: 6.9
click at [755, 133] on div at bounding box center [491, 126] width 635 height 39
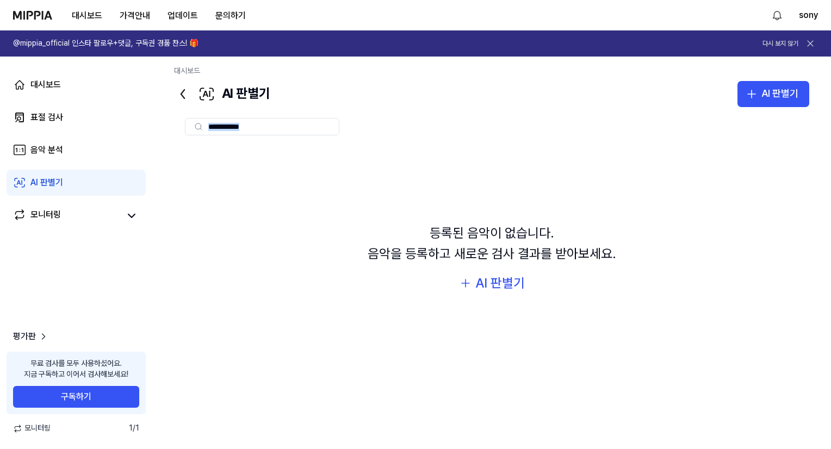
click at [755, 132] on div at bounding box center [491, 126] width 635 height 17
click at [385, 161] on div "등록된 음악이 없습니다. 음악을 등록하고 새로운 검사 결과를 받아보세요. AI 판별기" at bounding box center [491, 258] width 635 height 225
click at [751, 307] on div "등록된 음악이 없습니다. 음악을 등록하고 새로운 검사 결과를 받아보세요. AI 판별기" at bounding box center [491, 258] width 635 height 225
click at [726, 247] on div "등록된 음악이 없습니다. 음악을 등록하고 새로운 검사 결과를 받아보세요. AI 판별기" at bounding box center [491, 258] width 635 height 225
drag, startPoint x: 275, startPoint y: 356, endPoint x: 392, endPoint y: 192, distance: 201.7
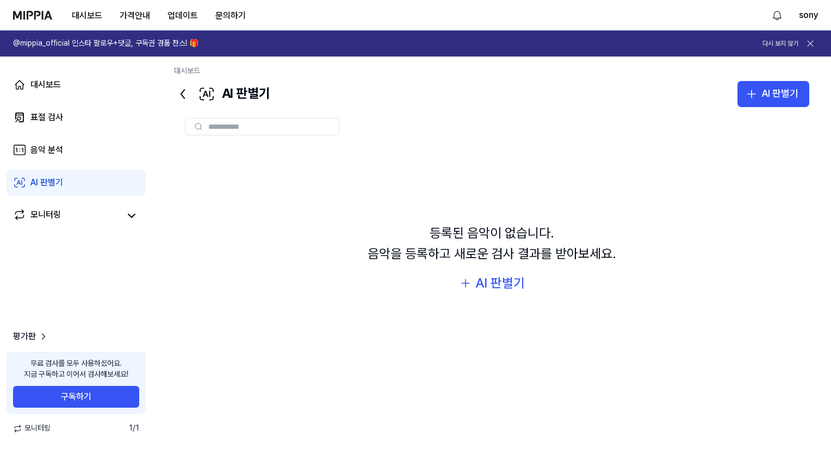
click at [400, 186] on div "등록된 음악이 없습니다. 음악을 등록하고 새로운 검사 결과를 받아보세요. AI 판별기" at bounding box center [491, 258] width 635 height 225
drag, startPoint x: 378, startPoint y: 206, endPoint x: 567, endPoint y: 240, distance: 192.4
click at [567, 240] on div "등록된 음악이 없습니다. 음악을 등록하고 새로운 검사 결과를 받아보세요. AI 판별기" at bounding box center [491, 258] width 635 height 225
